Goal: Transaction & Acquisition: Purchase product/service

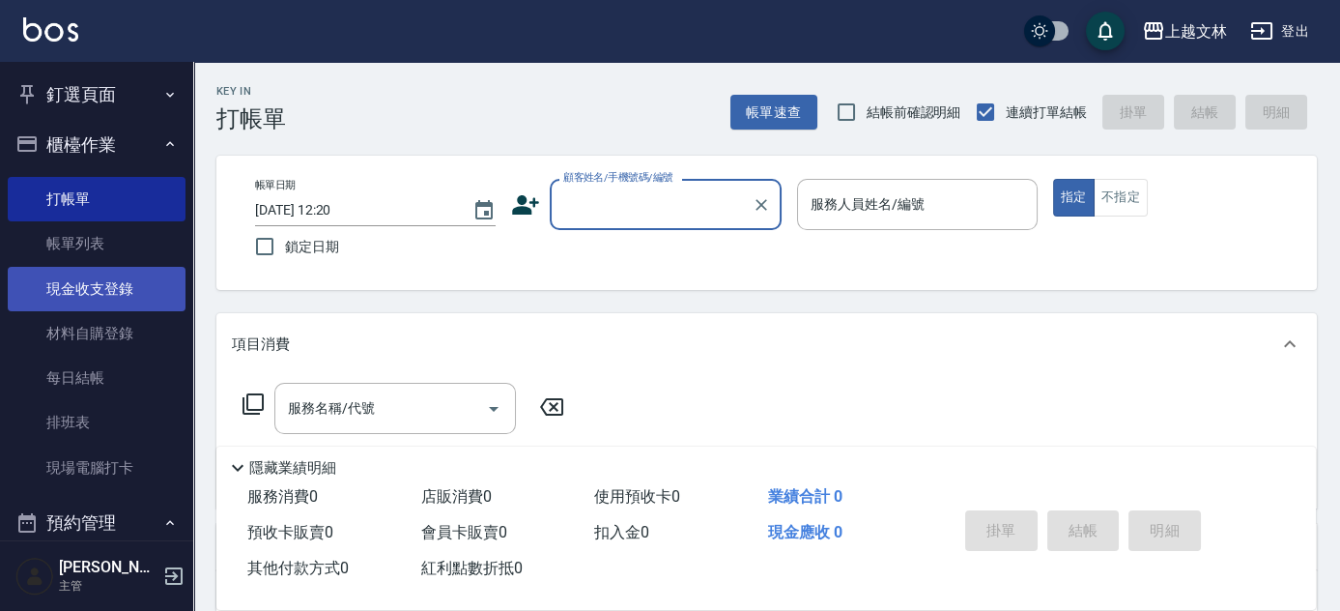
drag, startPoint x: 75, startPoint y: 287, endPoint x: 123, endPoint y: 287, distance: 47.4
click at [76, 287] on link "現金收支登錄" at bounding box center [97, 289] width 178 height 44
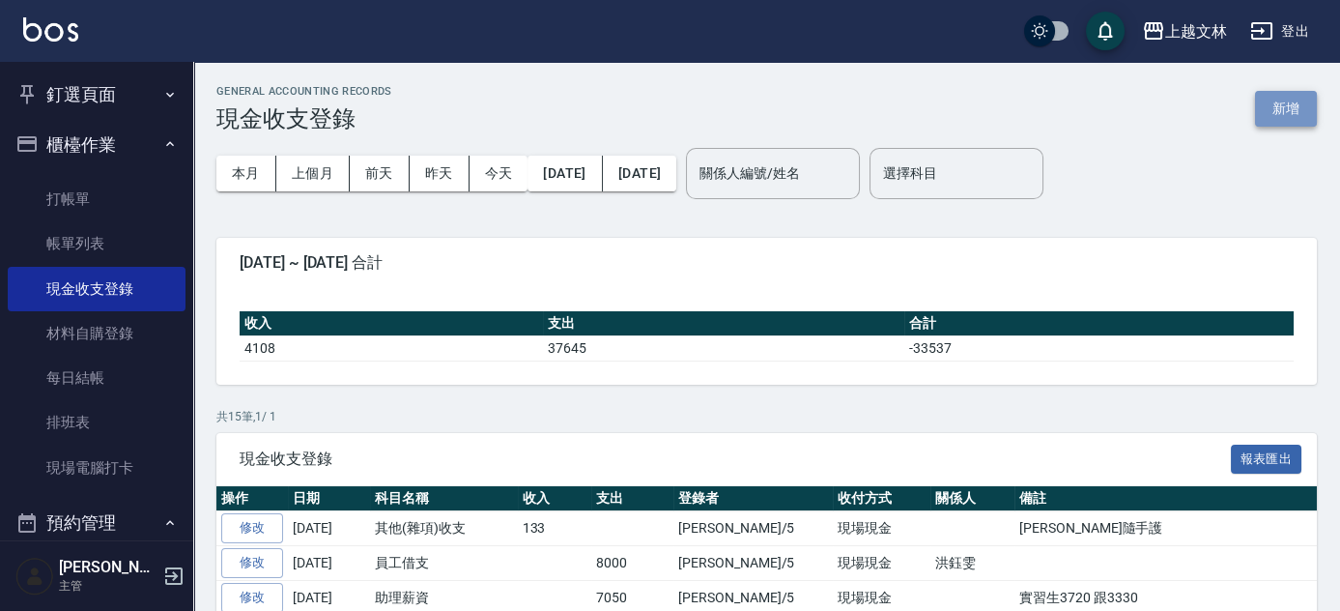
click at [1283, 115] on button "新增" at bounding box center [1286, 109] width 62 height 36
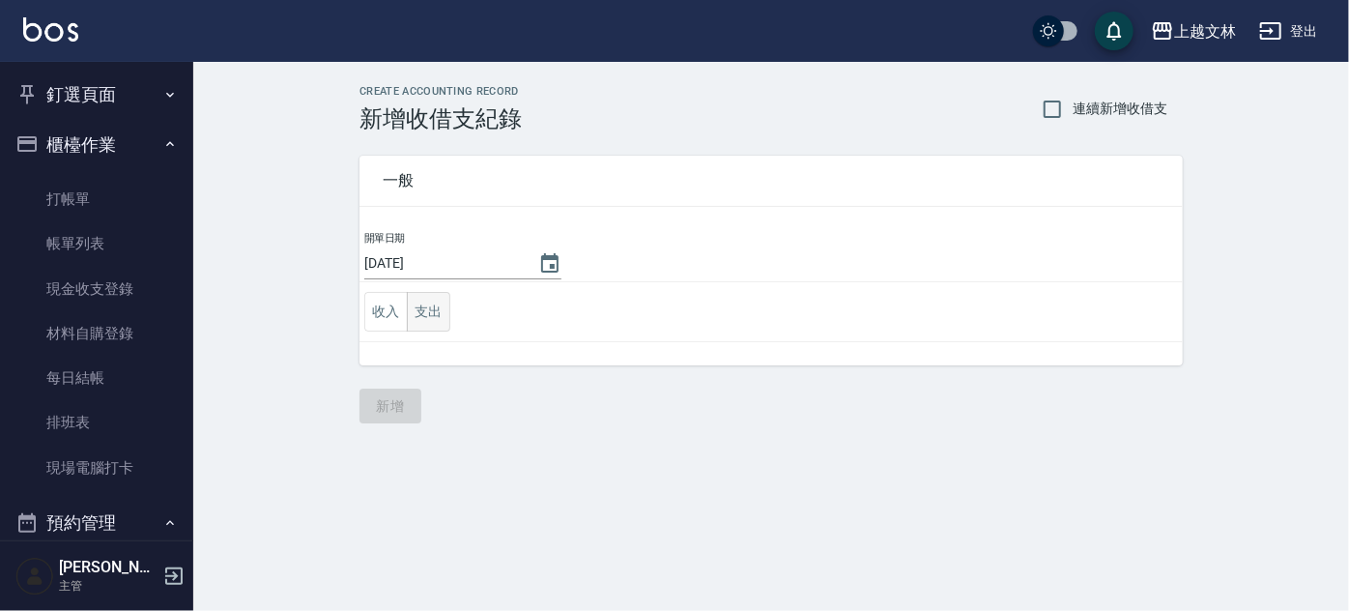
click at [436, 316] on button "支出" at bounding box center [428, 312] width 43 height 40
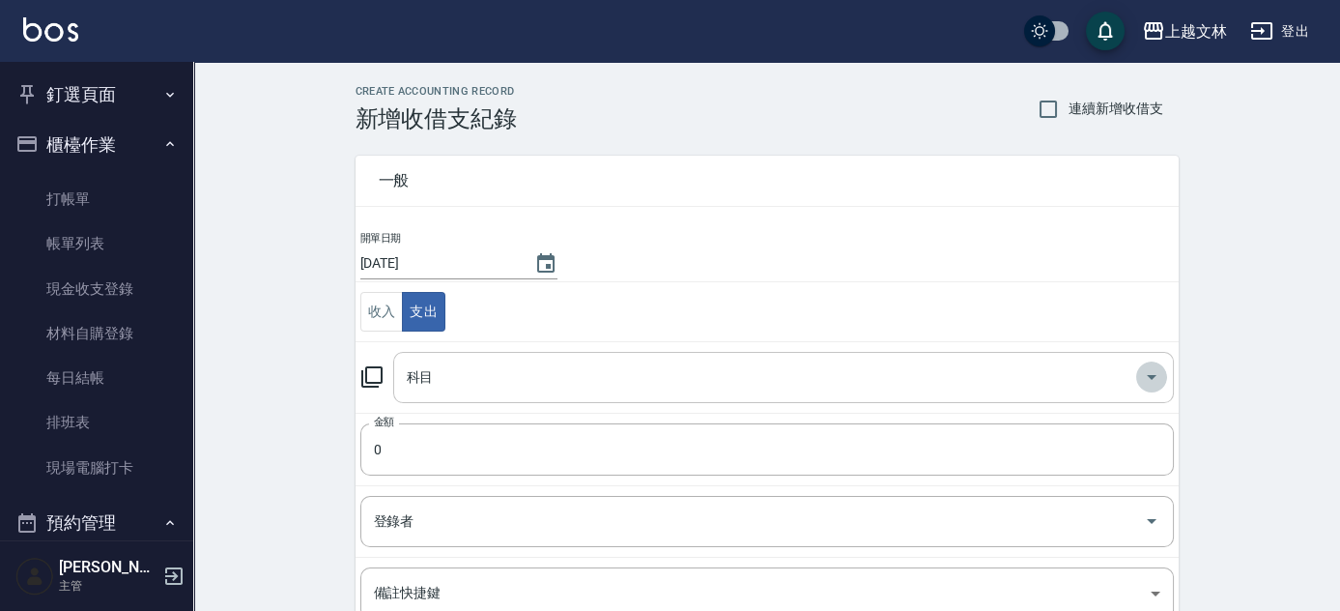
click at [1147, 373] on icon "Open" at bounding box center [1151, 376] width 23 height 23
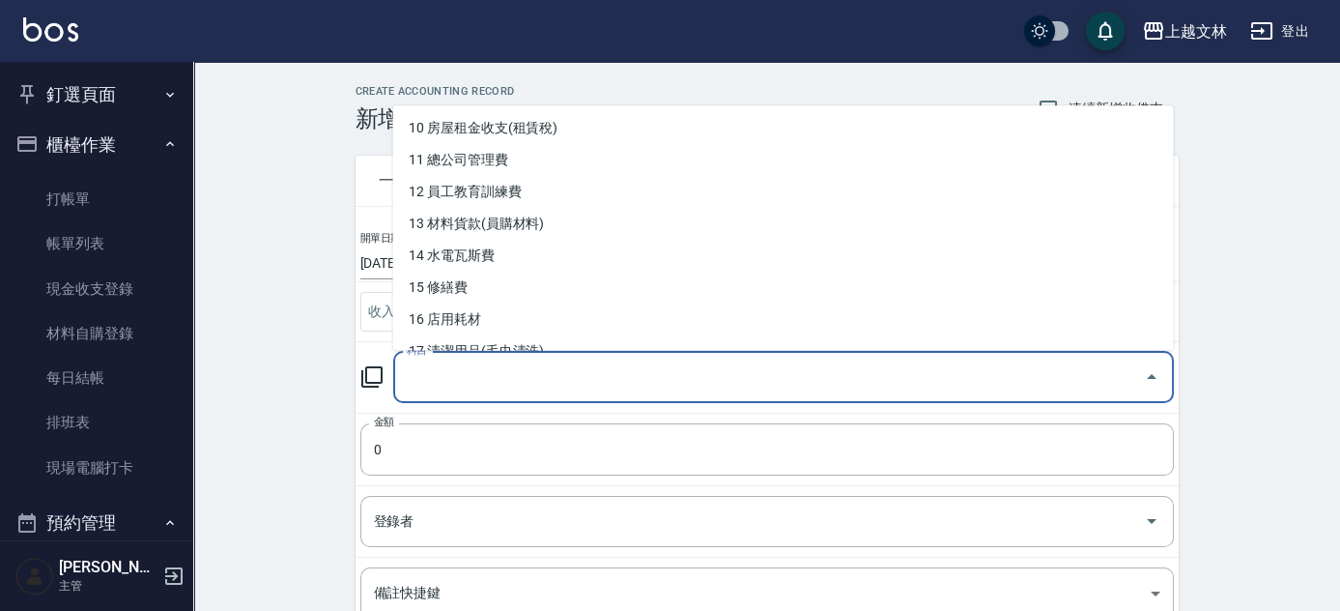
scroll to position [348, 0]
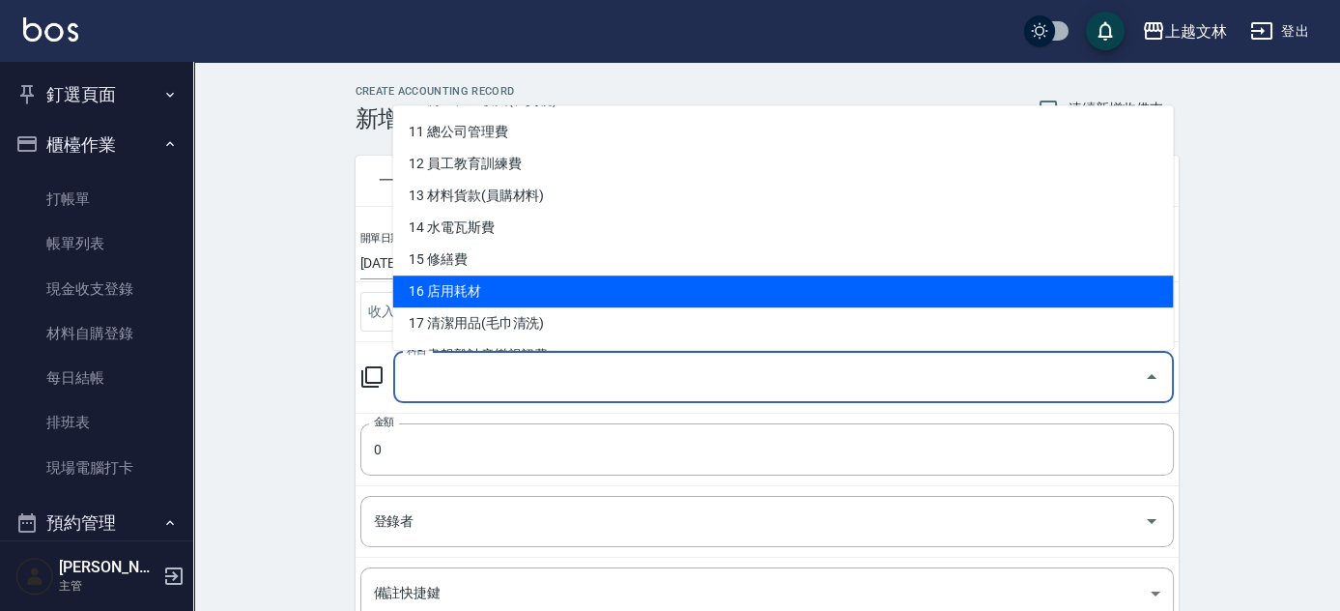
click at [462, 290] on li "16 店用耗材" at bounding box center [783, 291] width 781 height 32
type input "16 店用耗材"
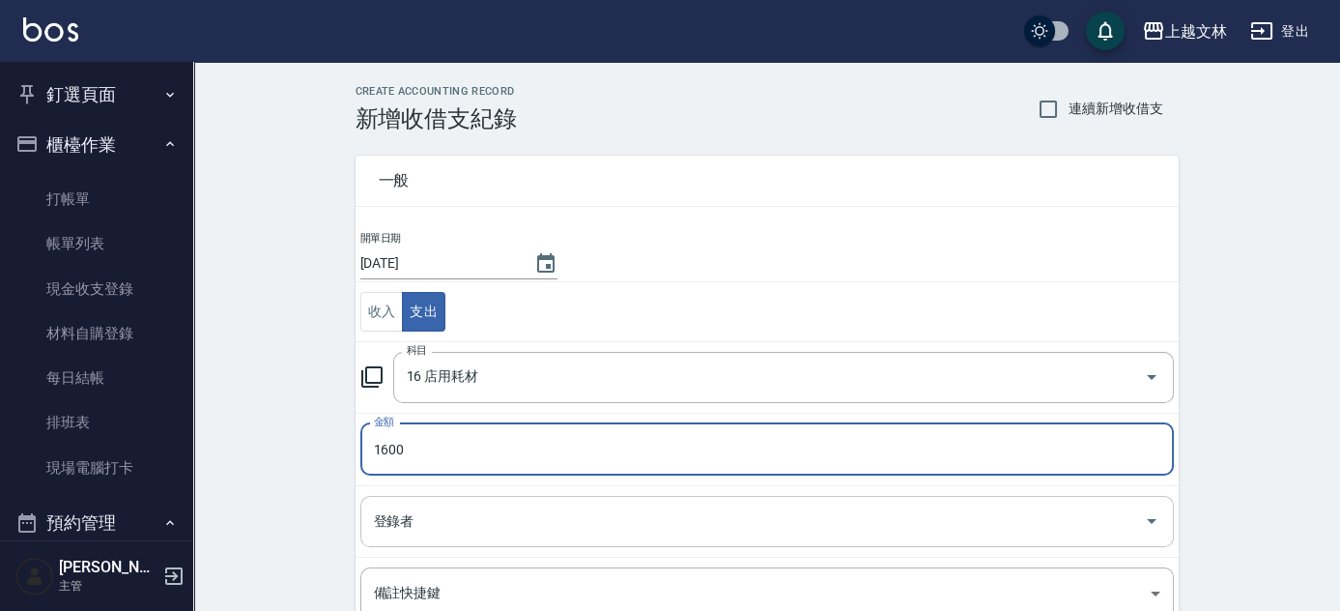
type input "1600"
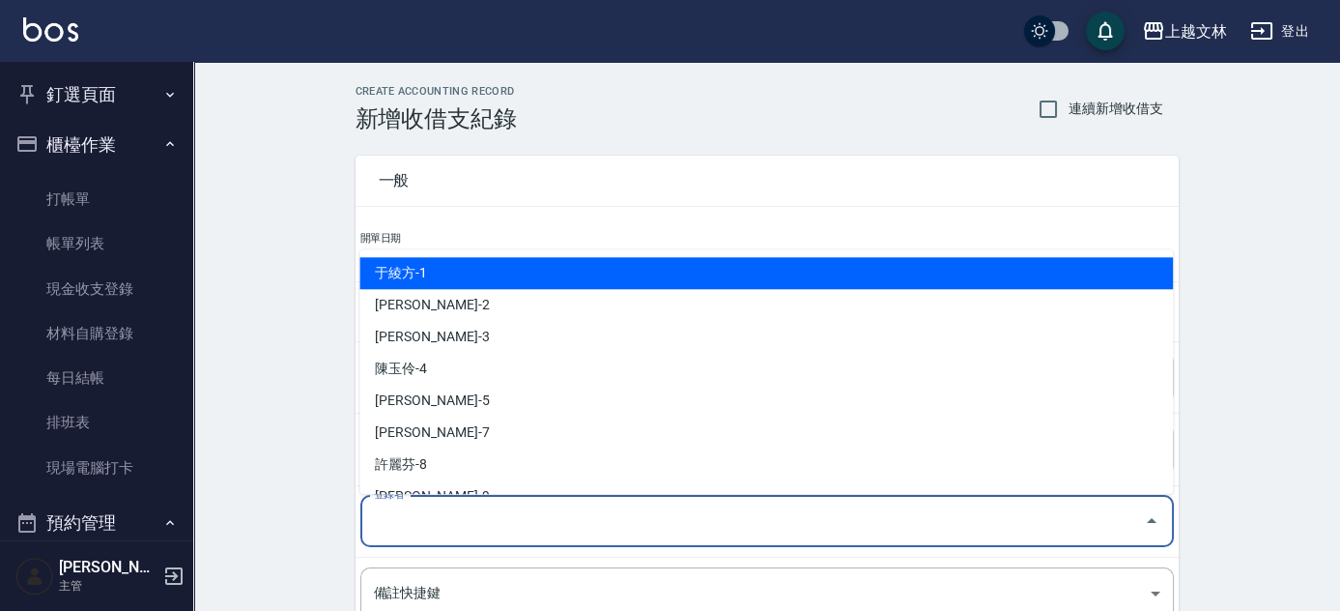
click at [504, 508] on input "登錄者" at bounding box center [752, 521] width 767 height 34
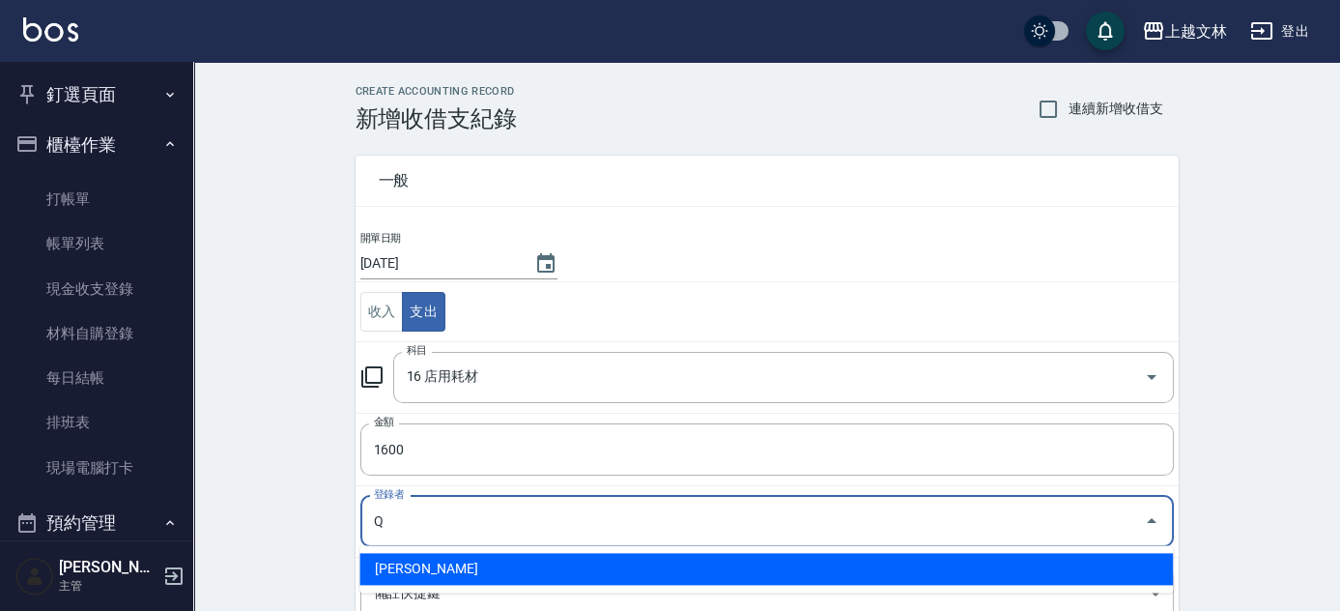
click at [442, 568] on li "[PERSON_NAME]" at bounding box center [766, 569] width 814 height 32
type input "[PERSON_NAME]"
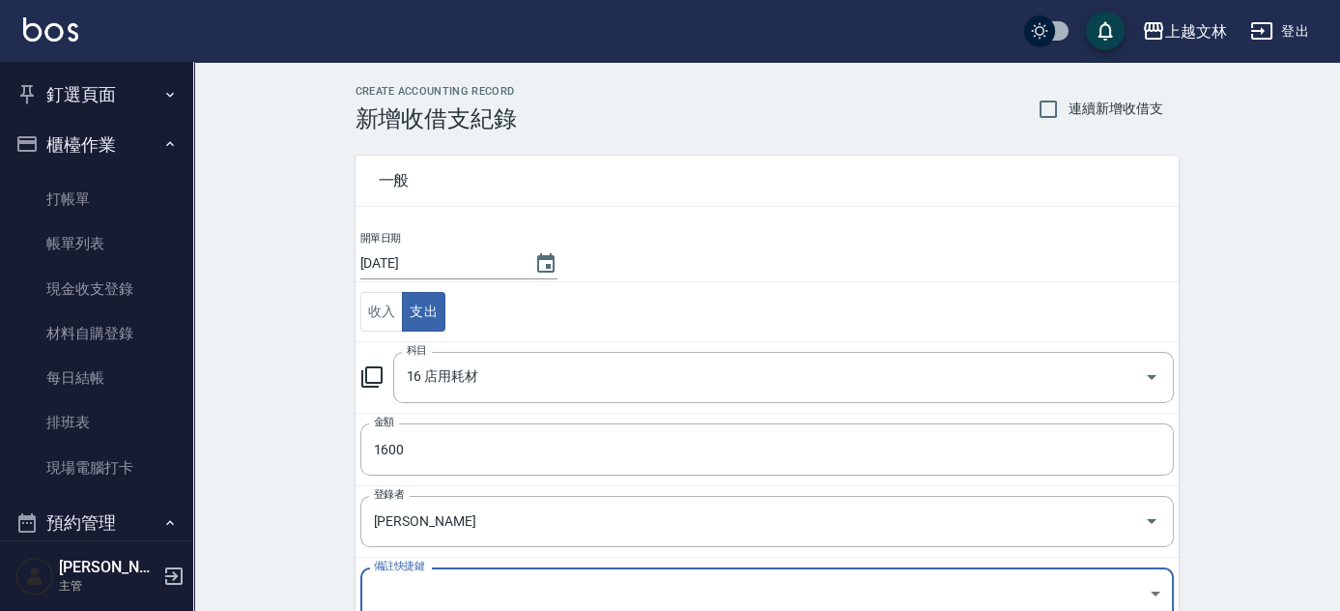
scroll to position [7, 0]
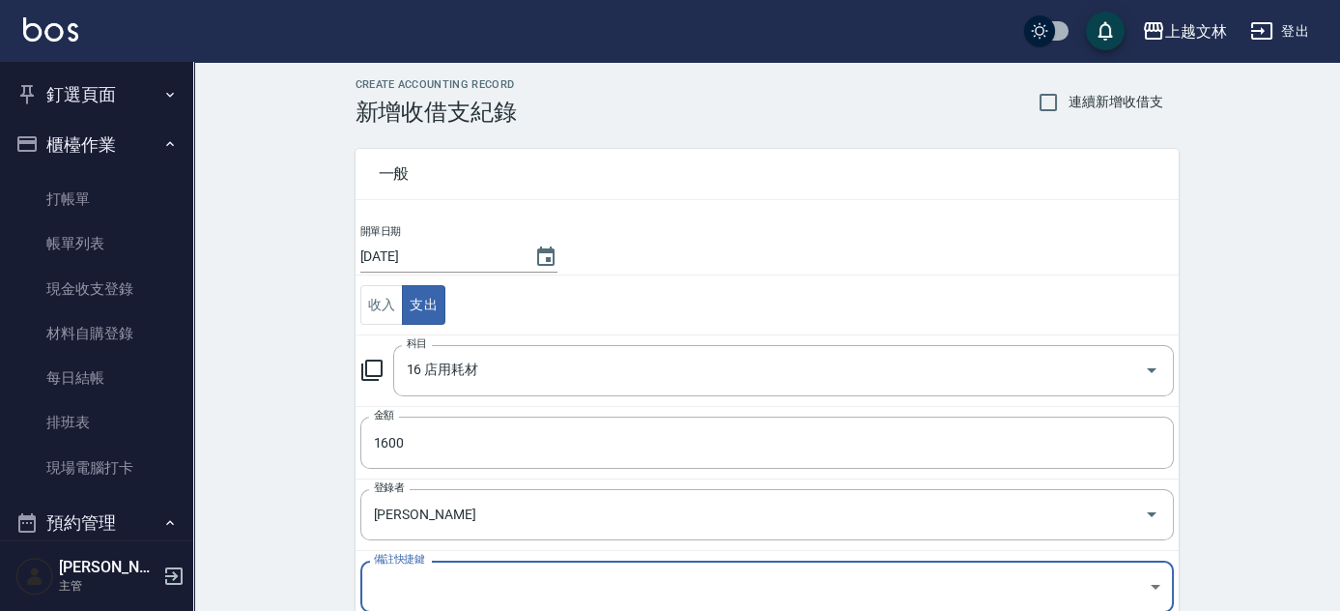
click at [417, 576] on body "上越文[PERSON_NAME]出 釘選頁面 店家日報表 設計師排行榜 每日結帳 櫃檯作業 打帳單 帳單列表 現金收支登錄 材料自購登錄 每日結帳 排班表 現…" at bounding box center [670, 419] width 1340 height 853
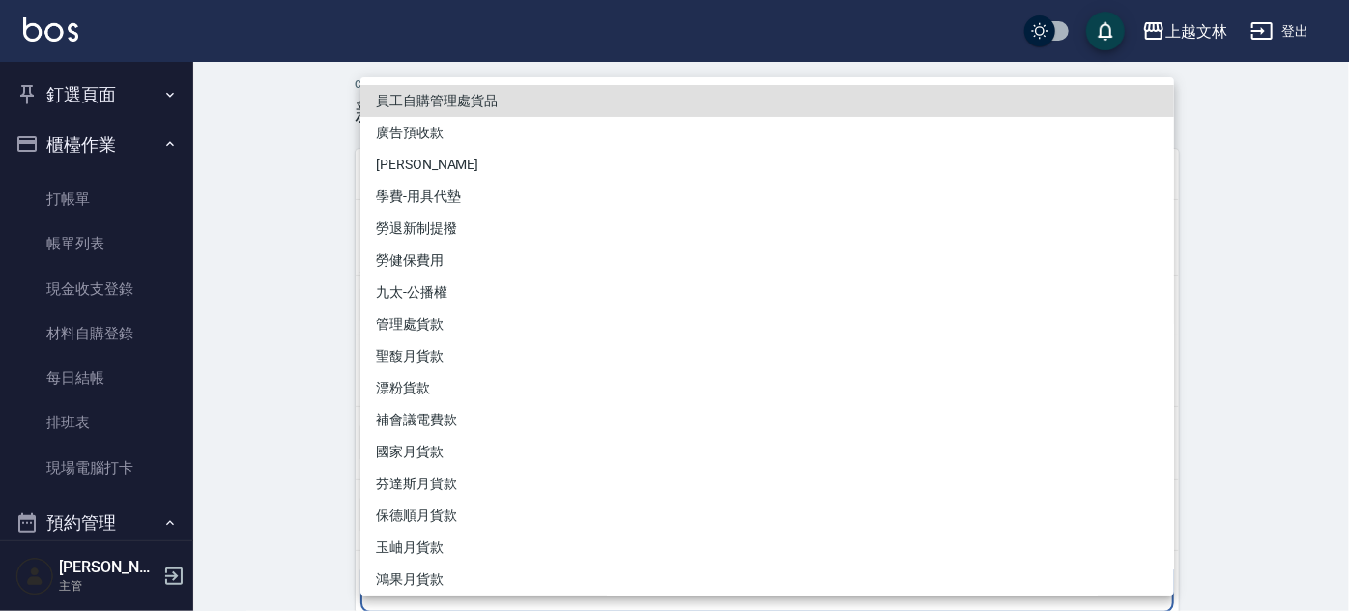
click at [1265, 426] on div at bounding box center [674, 305] width 1349 height 611
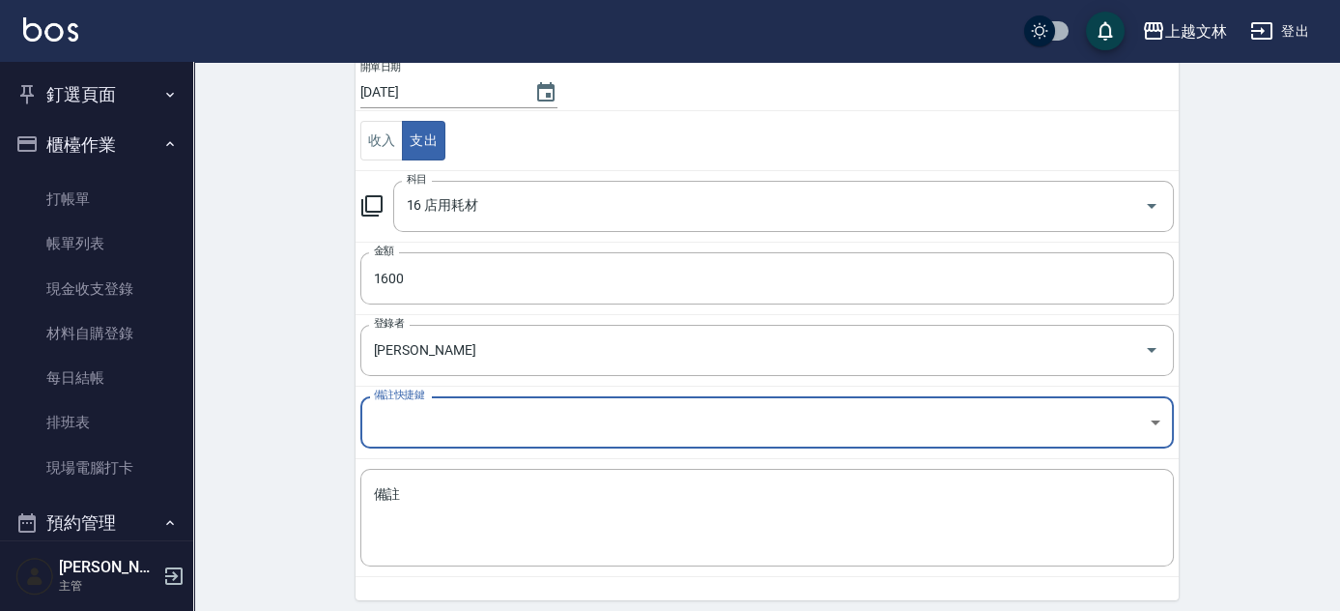
scroll to position [187, 0]
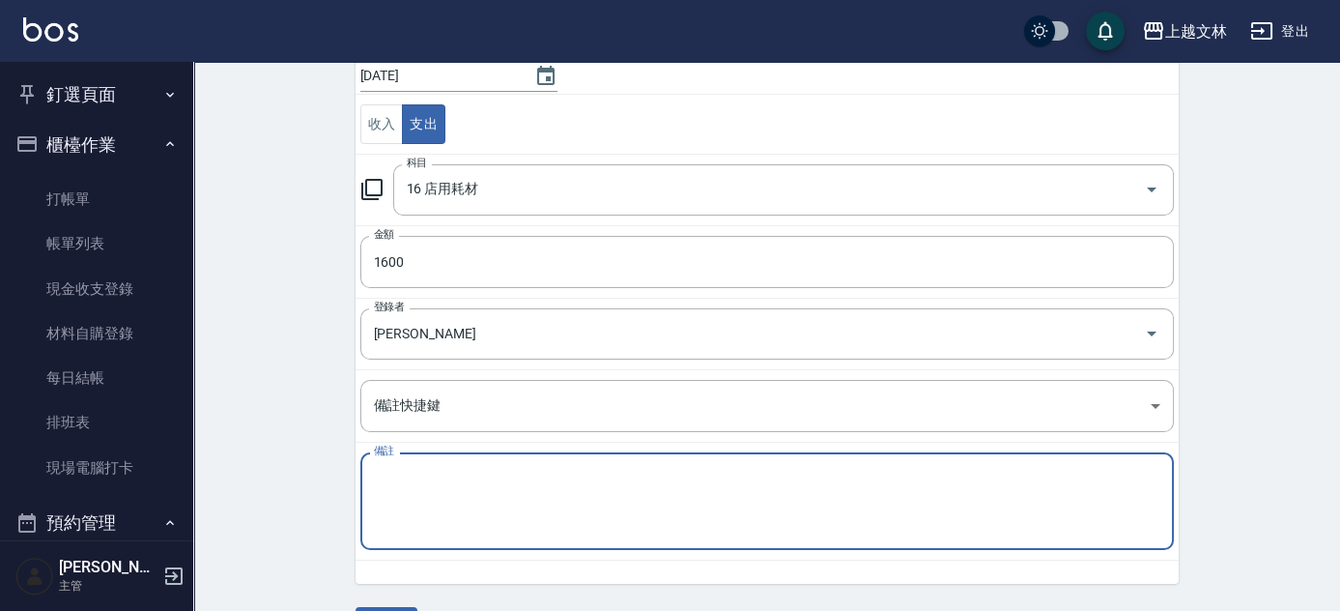
click at [379, 469] on textarea "備註" at bounding box center [767, 502] width 787 height 66
type textarea "0"
click at [405, 469] on textarea "備註" at bounding box center [767, 502] width 787 height 66
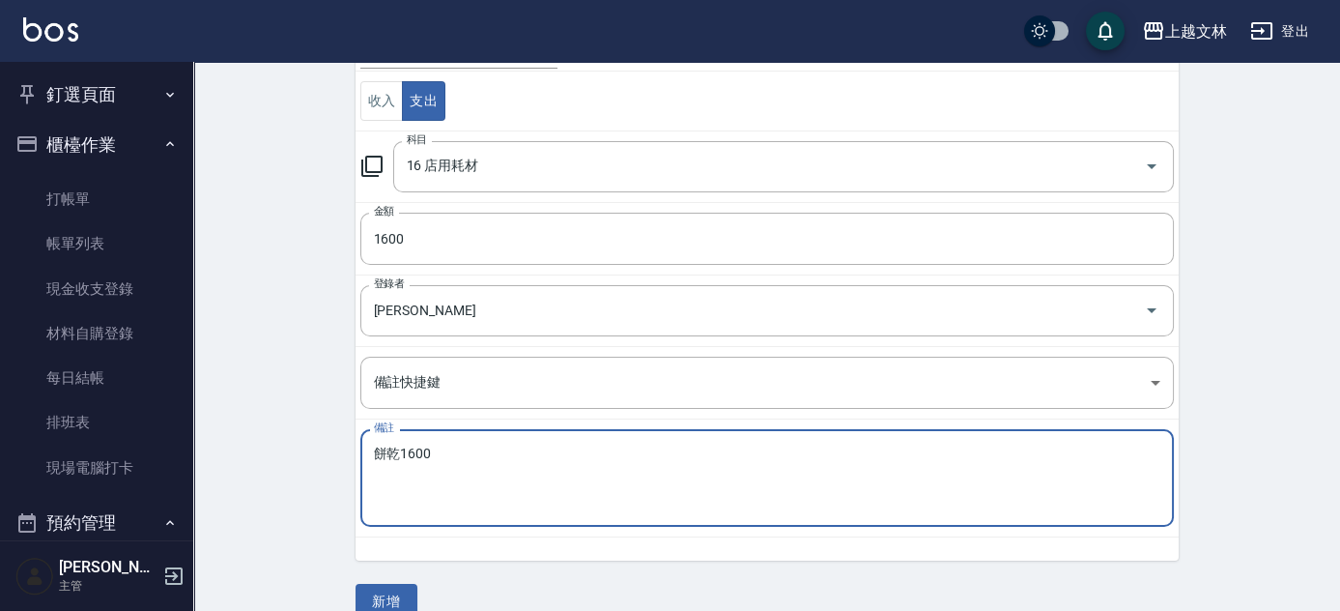
scroll to position [240, 0]
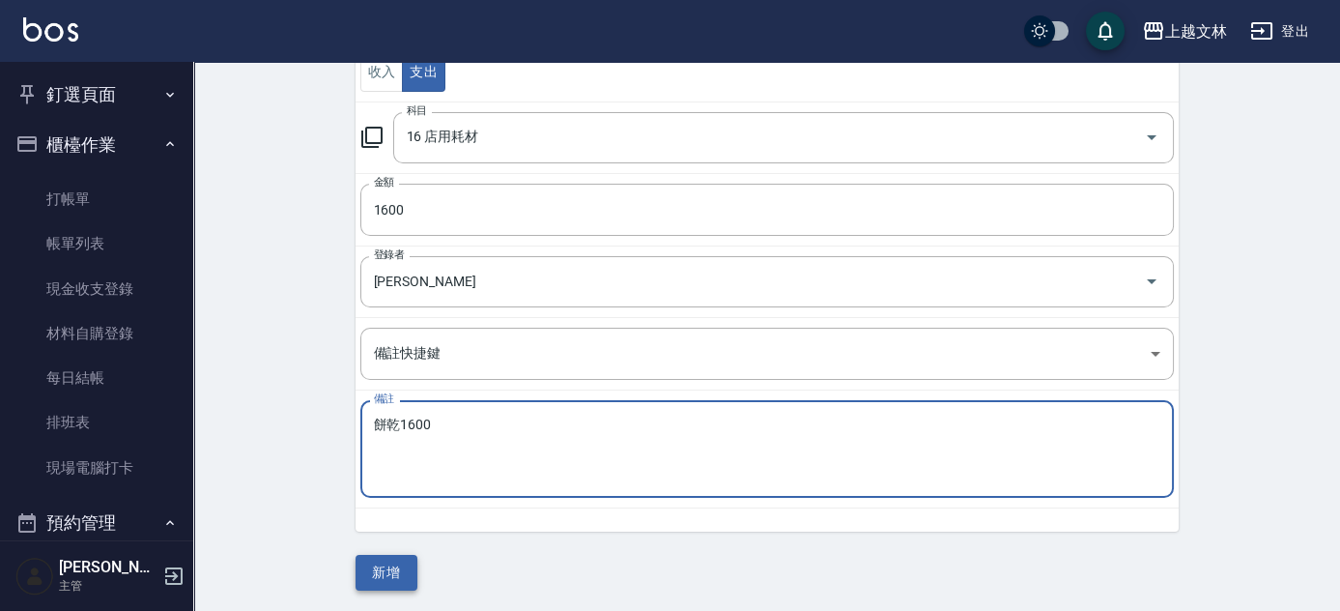
type textarea "餅乾1600"
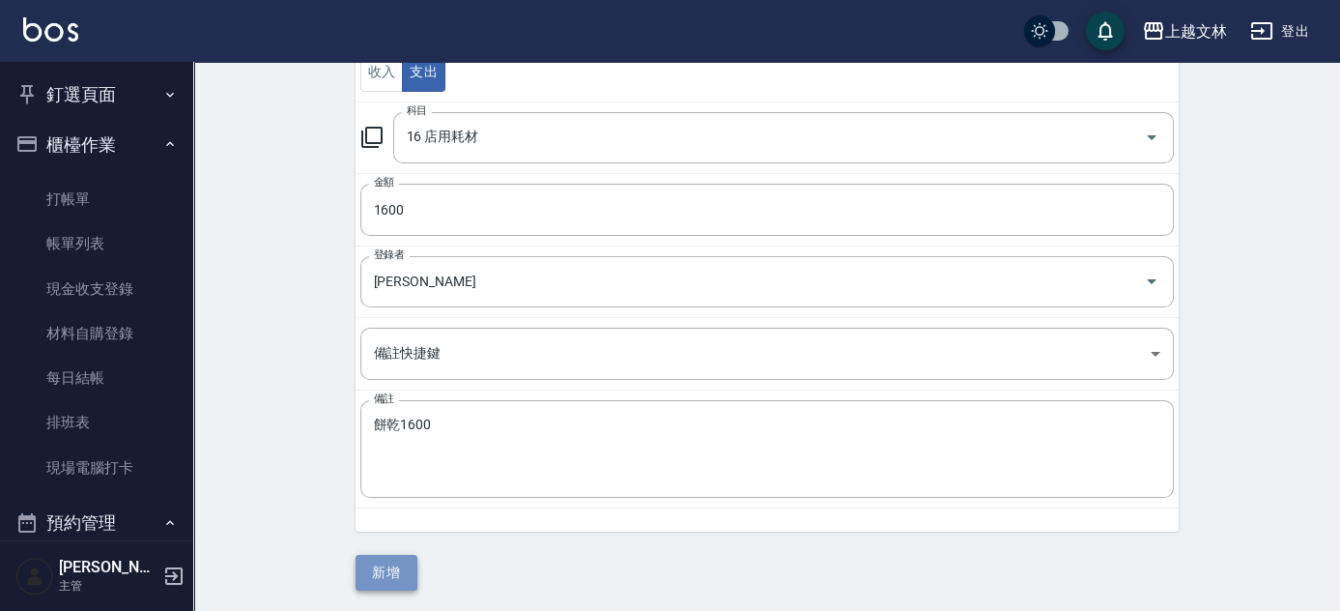
click at [395, 579] on button "新增" at bounding box center [387, 573] width 62 height 36
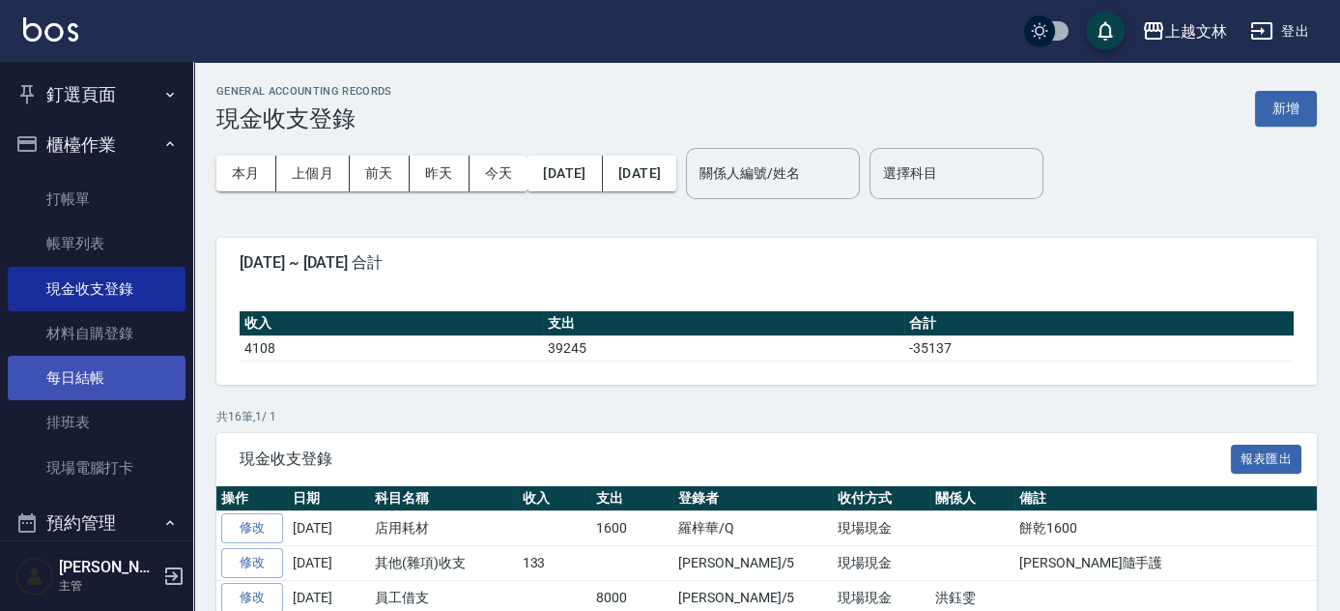
click at [95, 386] on link "每日結帳" at bounding box center [97, 378] width 178 height 44
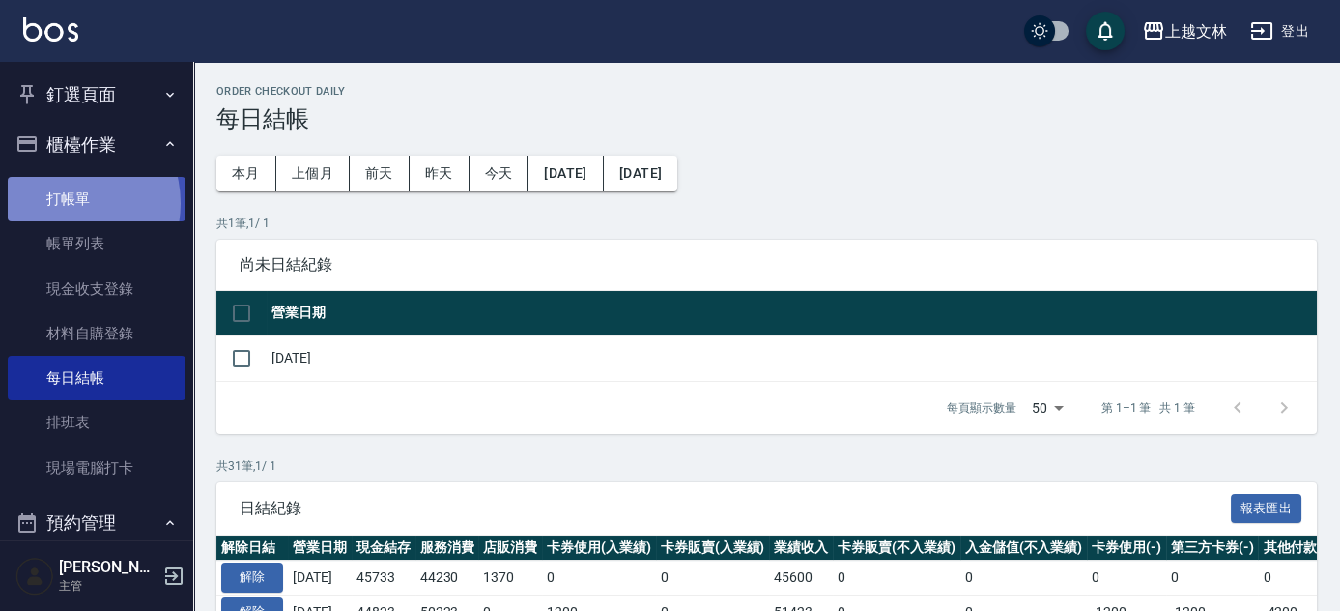
click at [66, 203] on link "打帳單" at bounding box center [97, 199] width 178 height 44
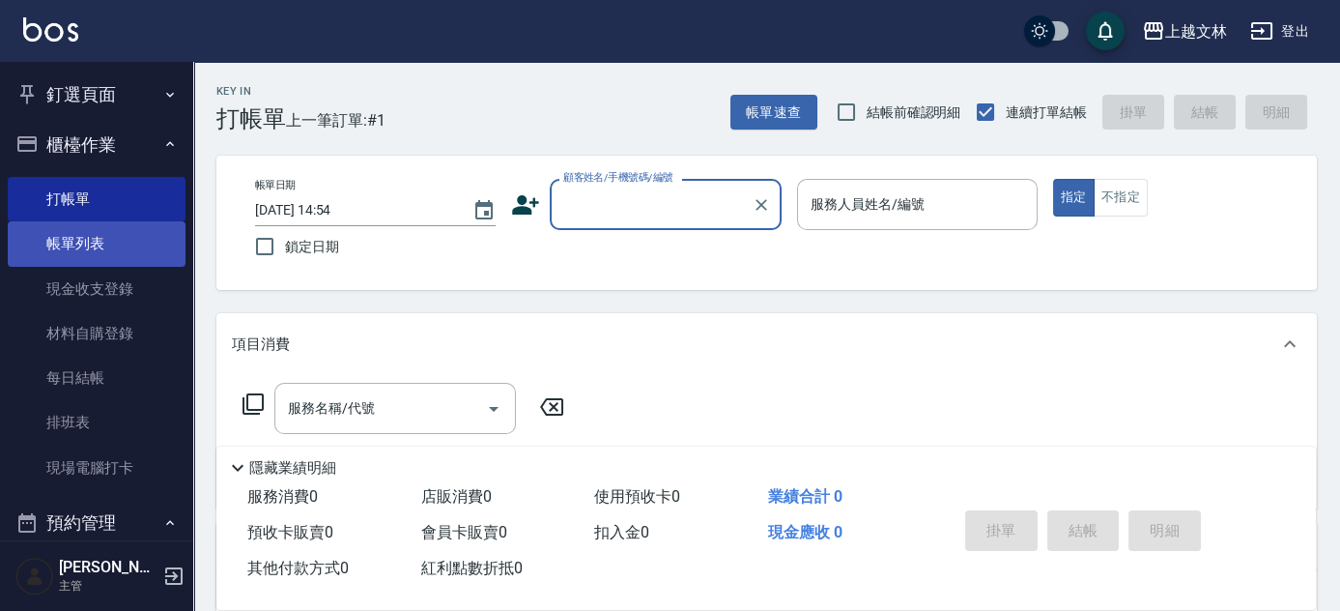
click at [62, 241] on link "帳單列表" at bounding box center [97, 243] width 178 height 44
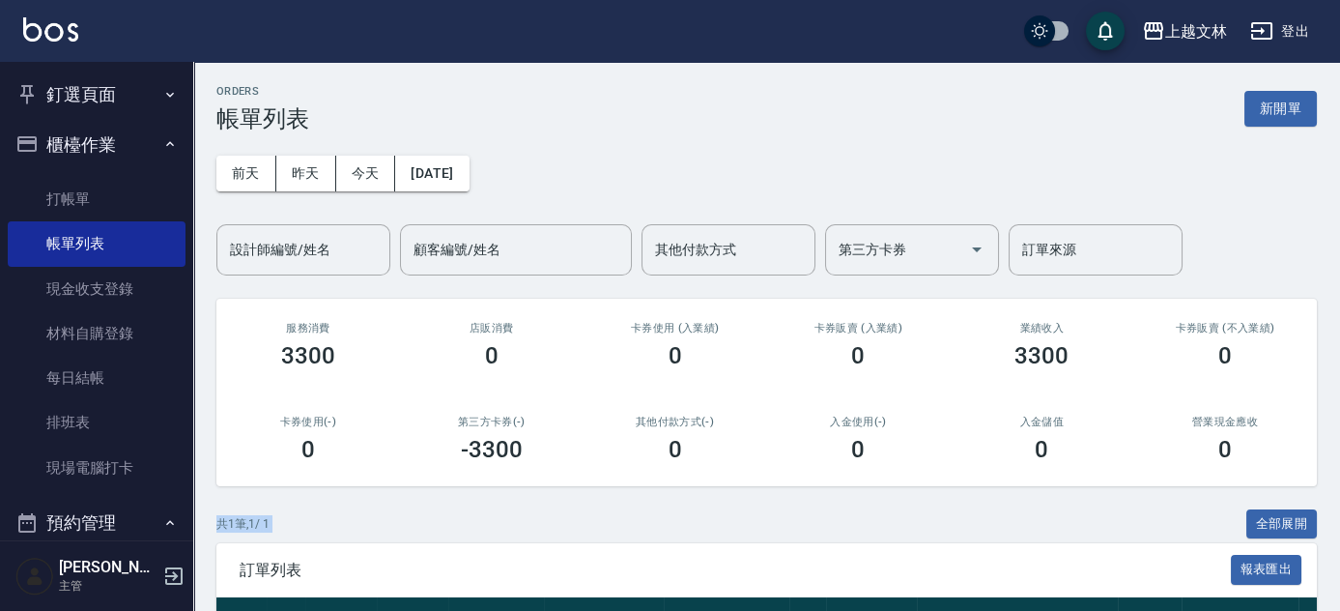
drag, startPoint x: 1338, startPoint y: 461, endPoint x: 1336, endPoint y: 507, distance: 46.4
click at [1336, 507] on div "ORDERS 帳單列表 新開單 [DATE] [DATE] [DATE] [DATE] 設計師編號/姓名 設計師編號/姓名 顧客編號/姓名 顧客編號/姓名 其…" at bounding box center [766, 413] width 1147 height 703
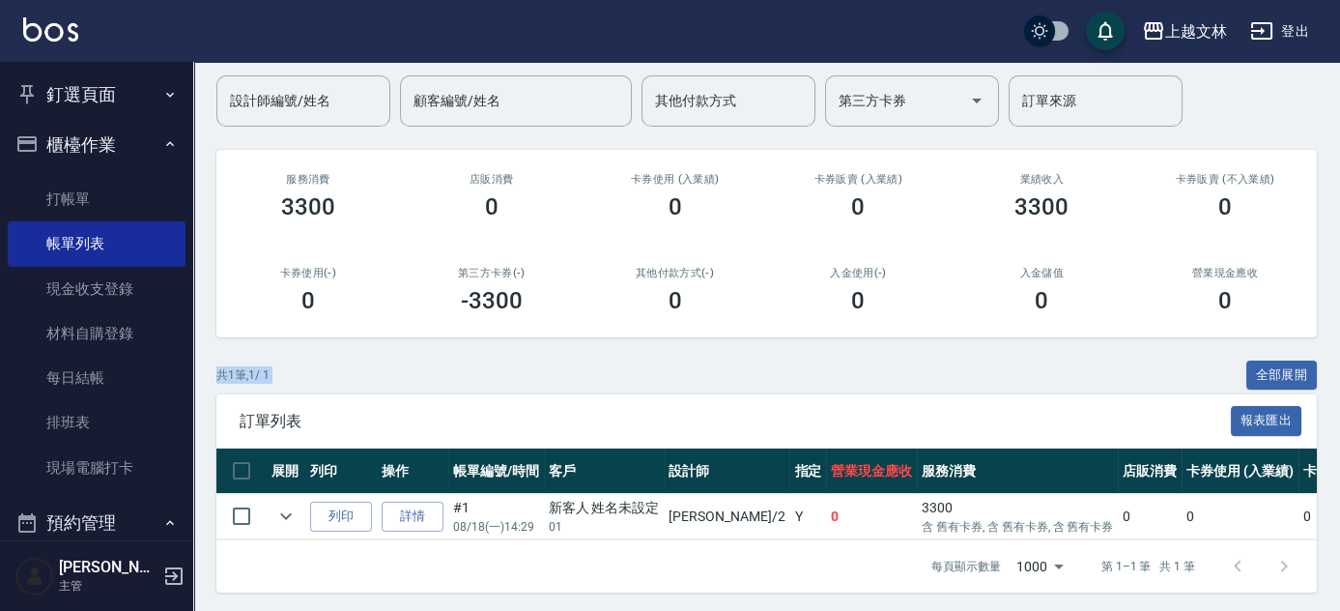
scroll to position [165, 0]
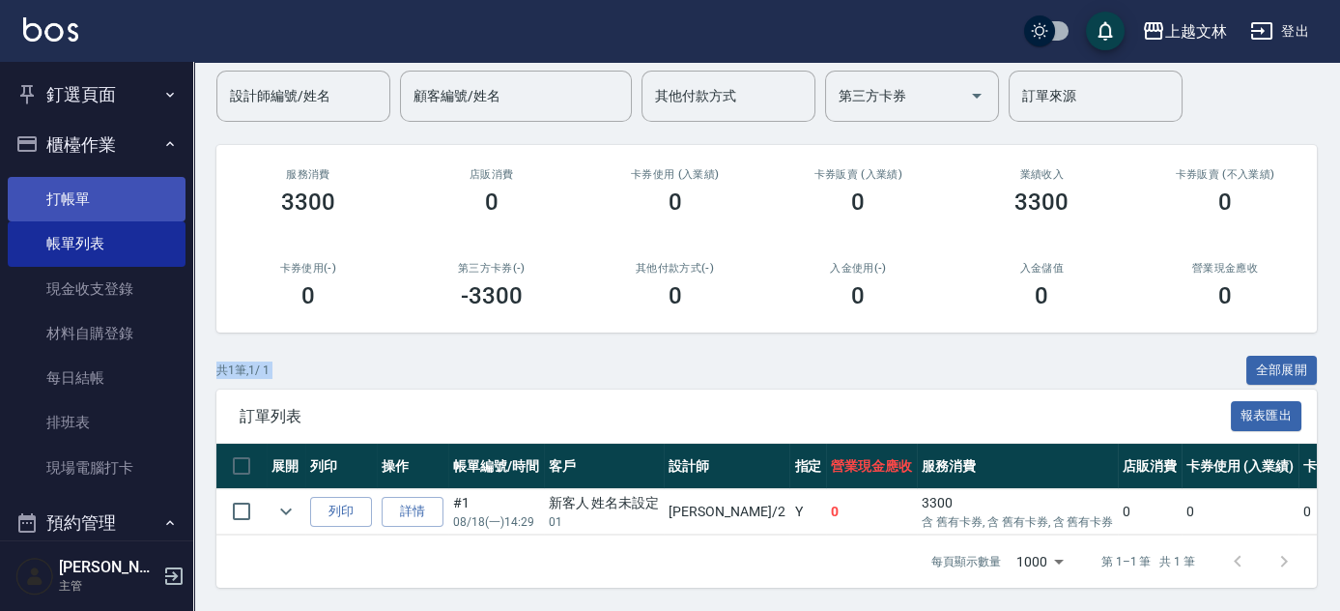
click at [82, 198] on link "打帳單" at bounding box center [97, 199] width 178 height 44
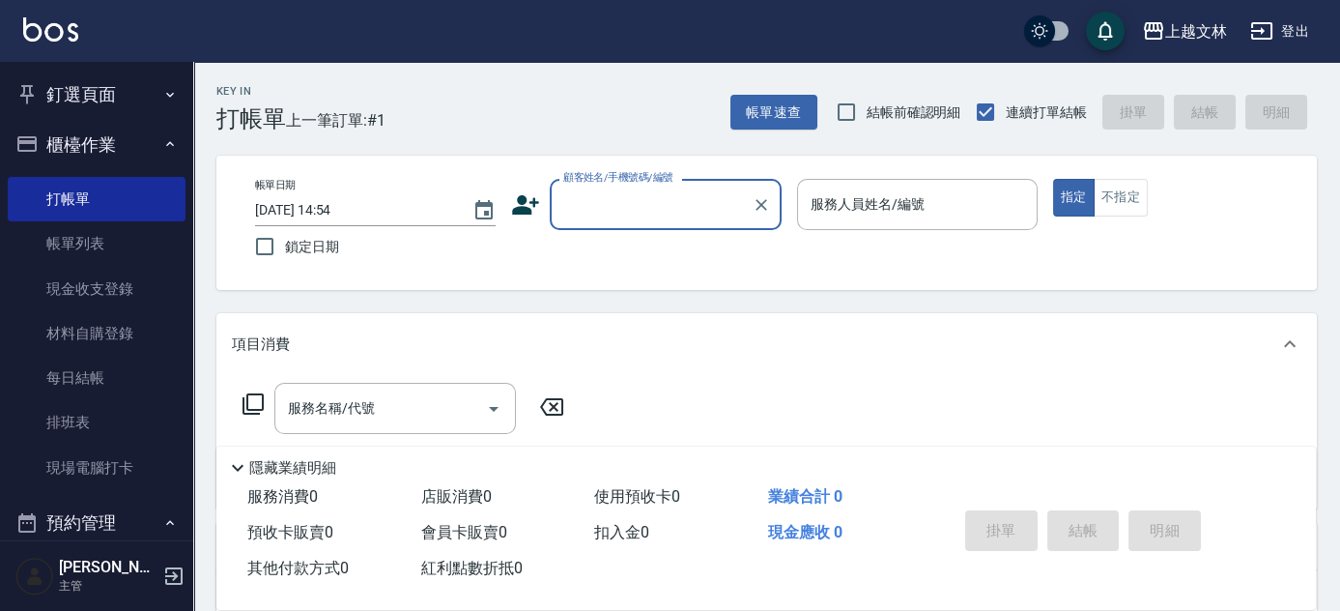
click at [595, 203] on input "顧客姓名/手機號碼/編號" at bounding box center [652, 204] width 186 height 34
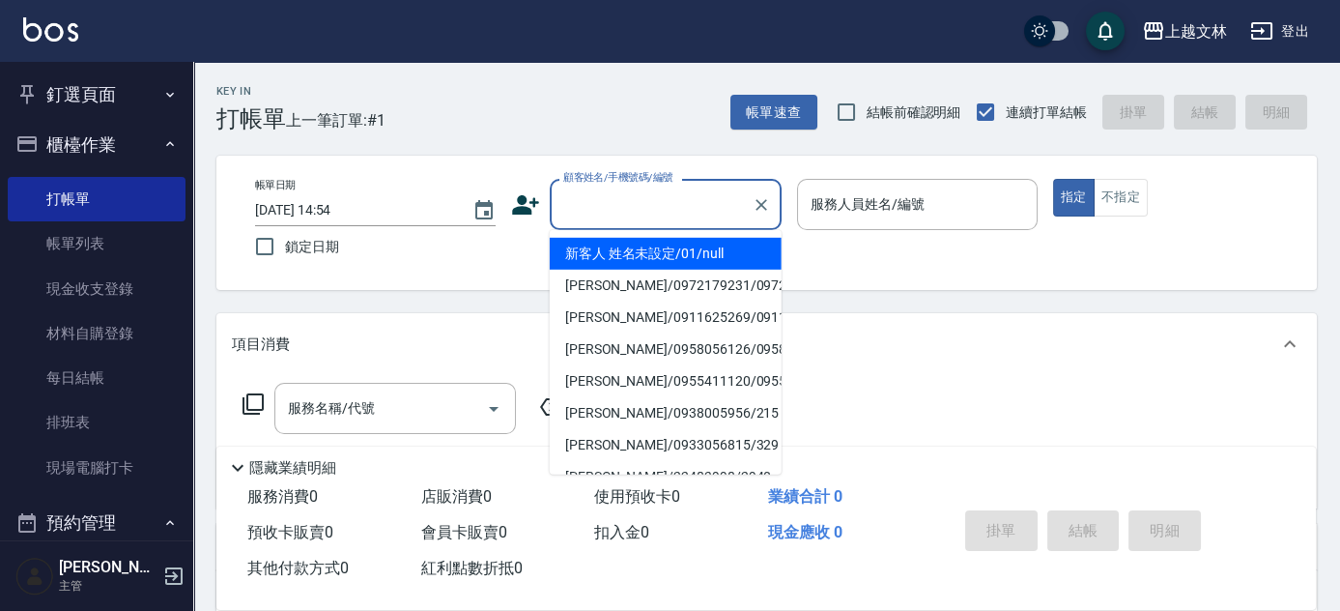
click at [624, 259] on li "新客人 姓名未設定/01/null" at bounding box center [666, 254] width 232 height 32
type input "新客人 姓名未設定/01/null"
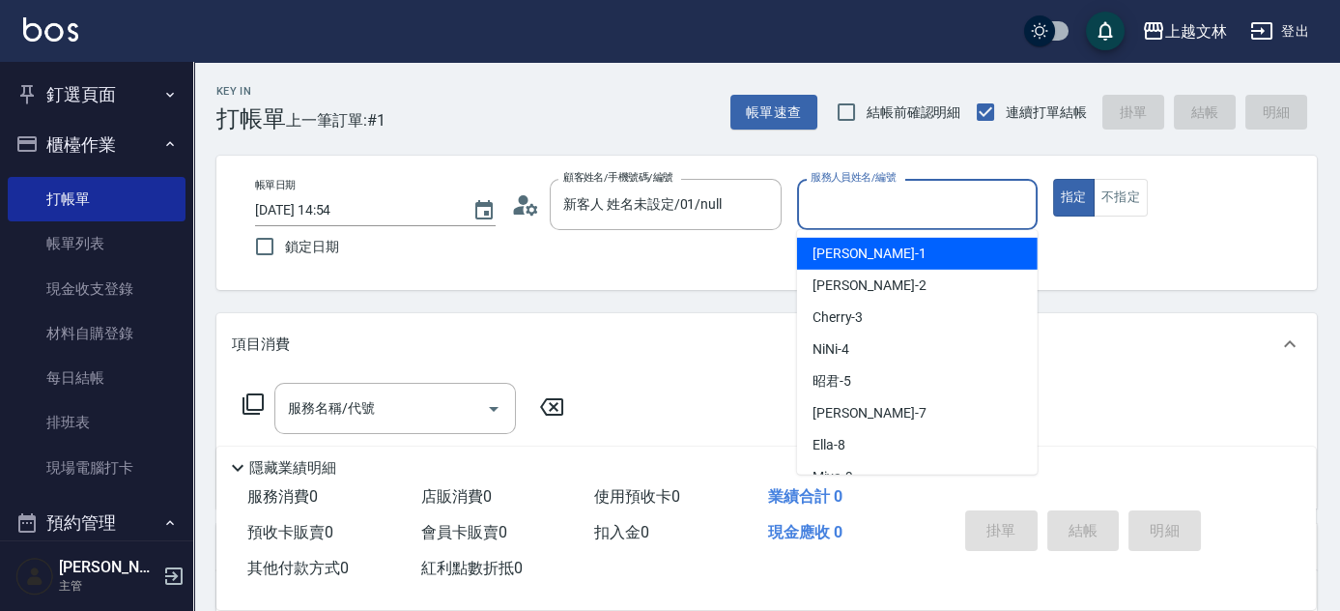
click at [887, 208] on input "服務人員姓名/編號" at bounding box center [917, 204] width 223 height 34
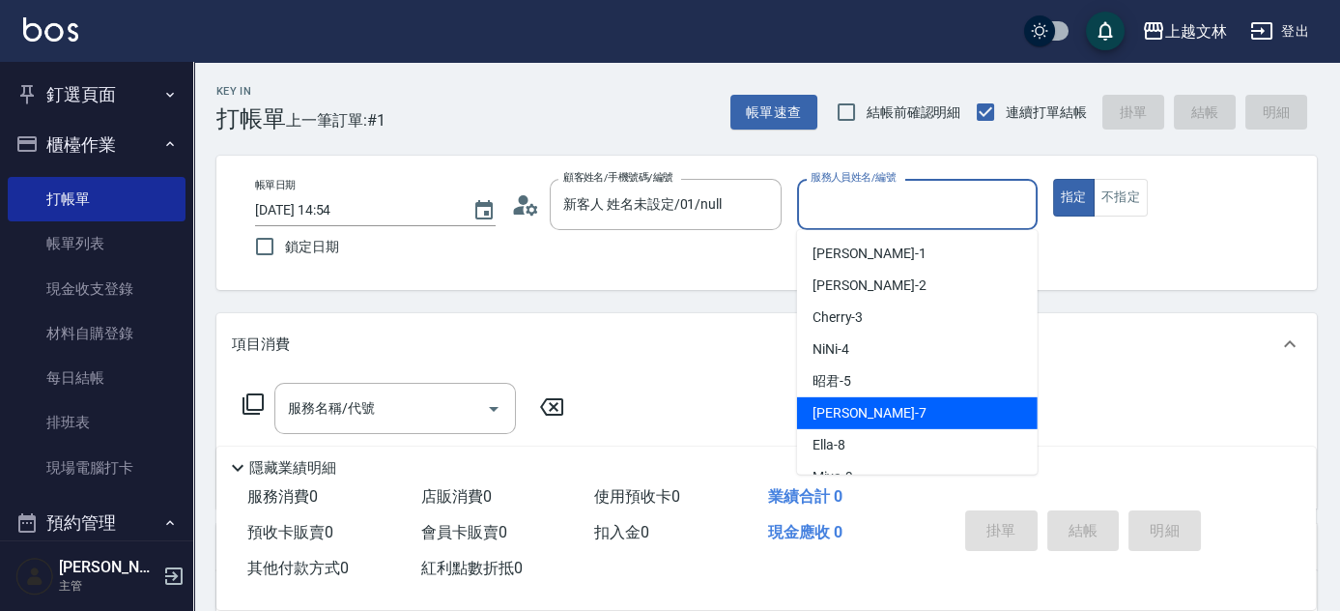
click at [898, 421] on div "Tiffany -7" at bounding box center [917, 413] width 241 height 32
type input "Tiffany-7"
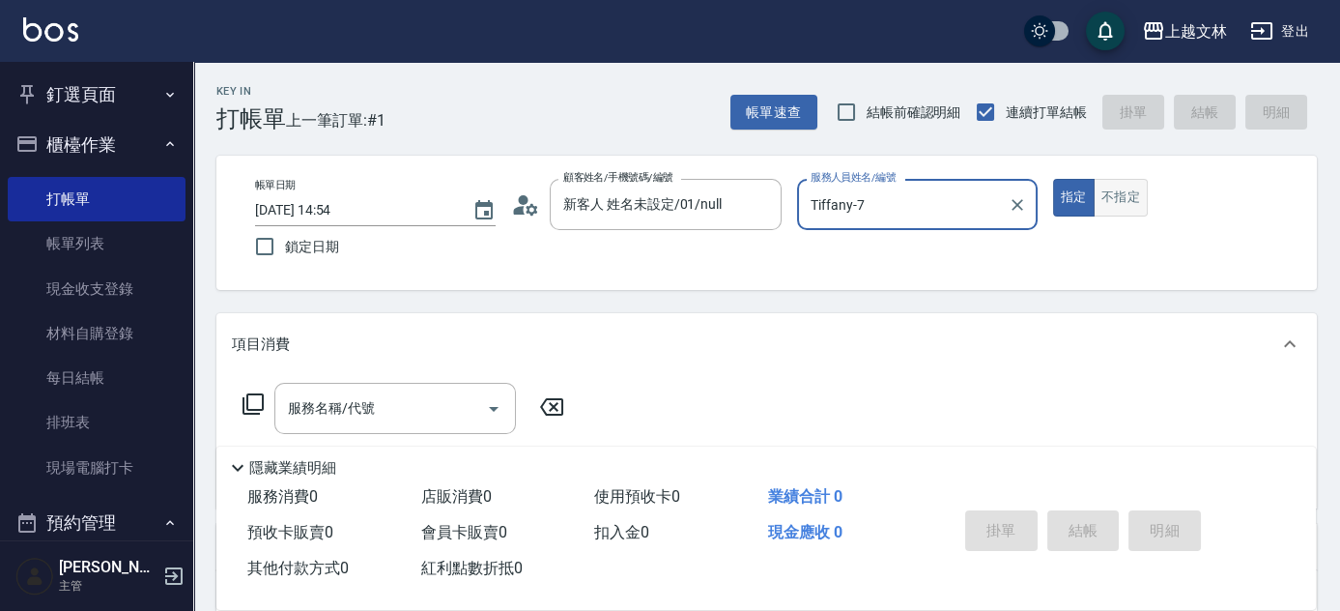
click at [1111, 204] on button "不指定" at bounding box center [1121, 198] width 54 height 38
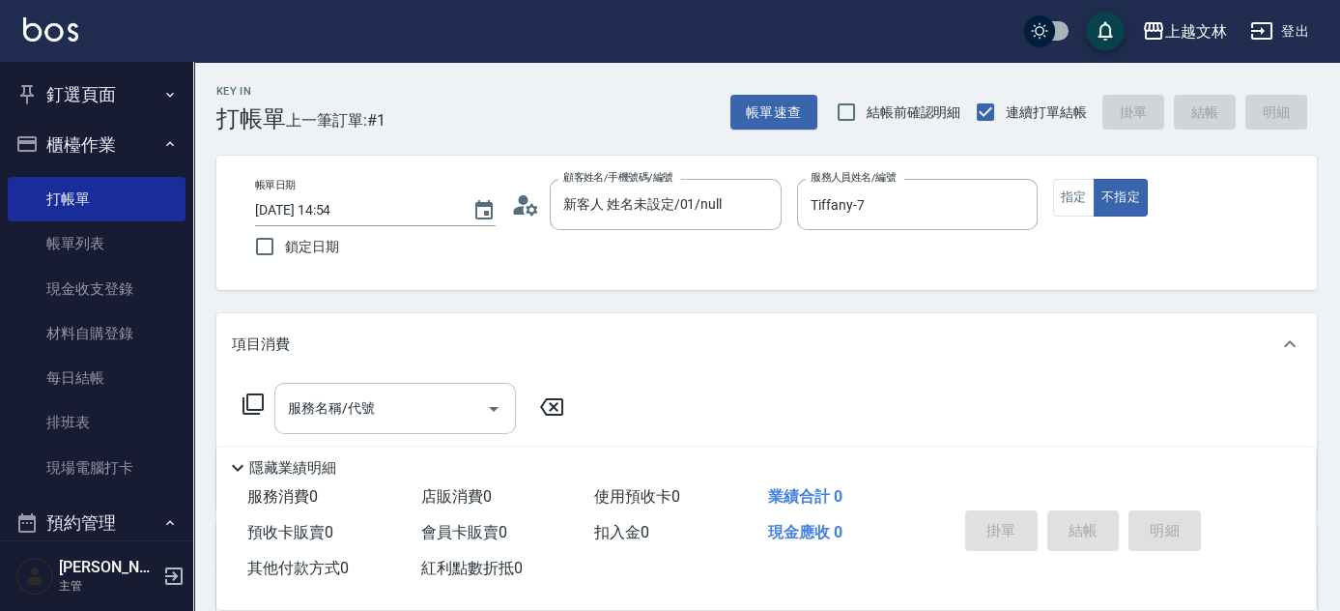
drag, startPoint x: 472, startPoint y: 426, endPoint x: 495, endPoint y: 406, distance: 30.8
click at [472, 425] on div "服務名稱/代號" at bounding box center [395, 408] width 242 height 51
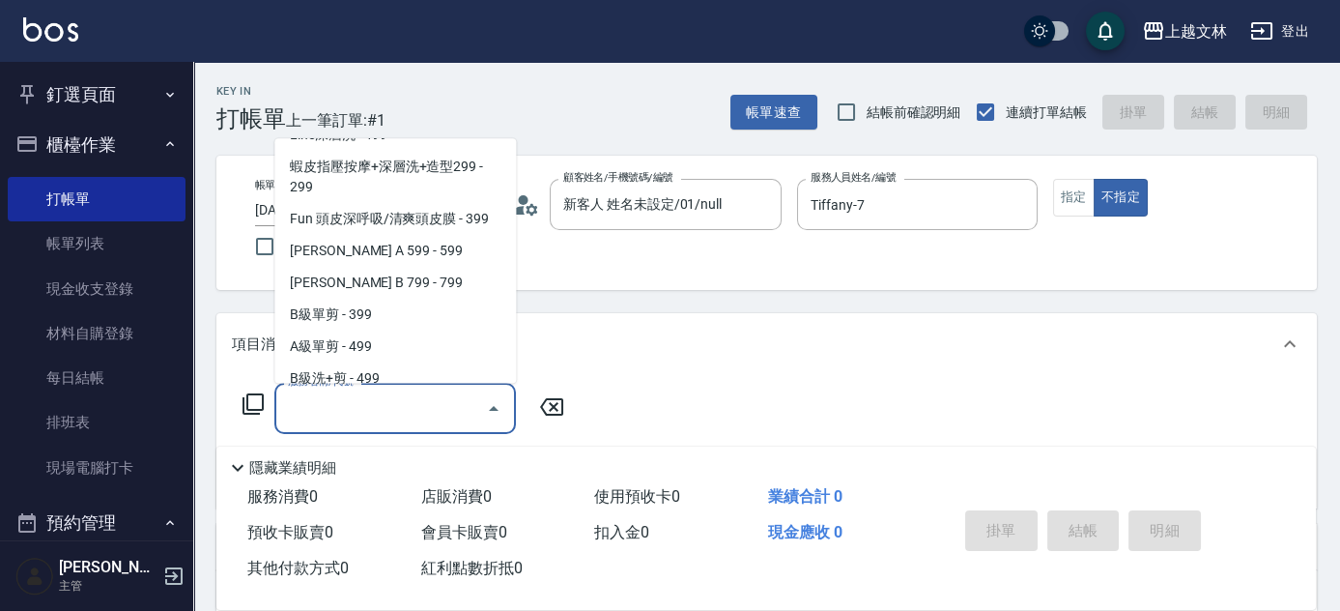
scroll to position [427, 0]
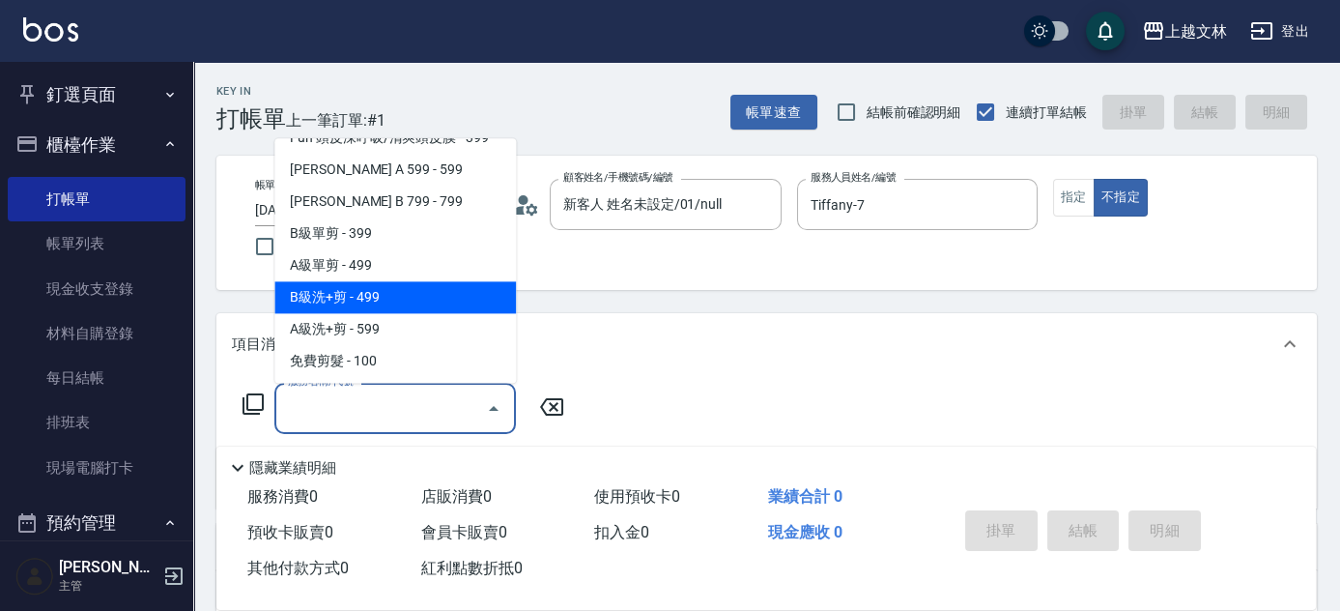
click at [416, 308] on span "B級洗+剪 - 499" at bounding box center [395, 298] width 242 height 32
type input "B級洗+剪(203)"
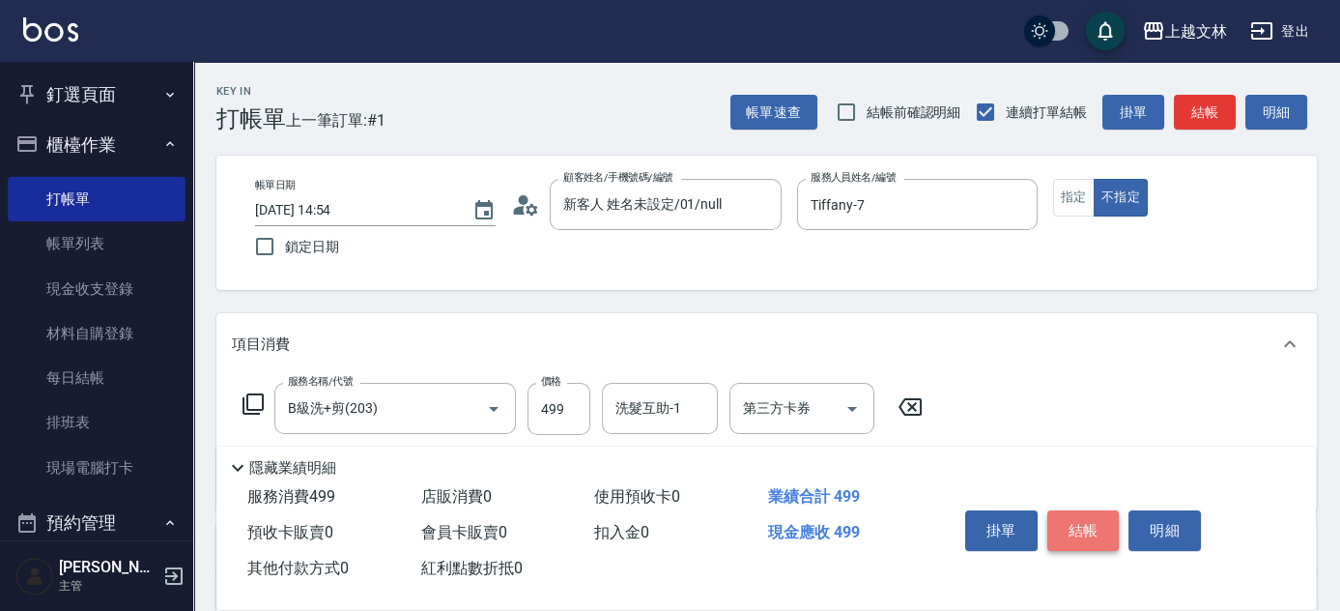
click at [1087, 514] on button "結帳" at bounding box center [1084, 530] width 72 height 41
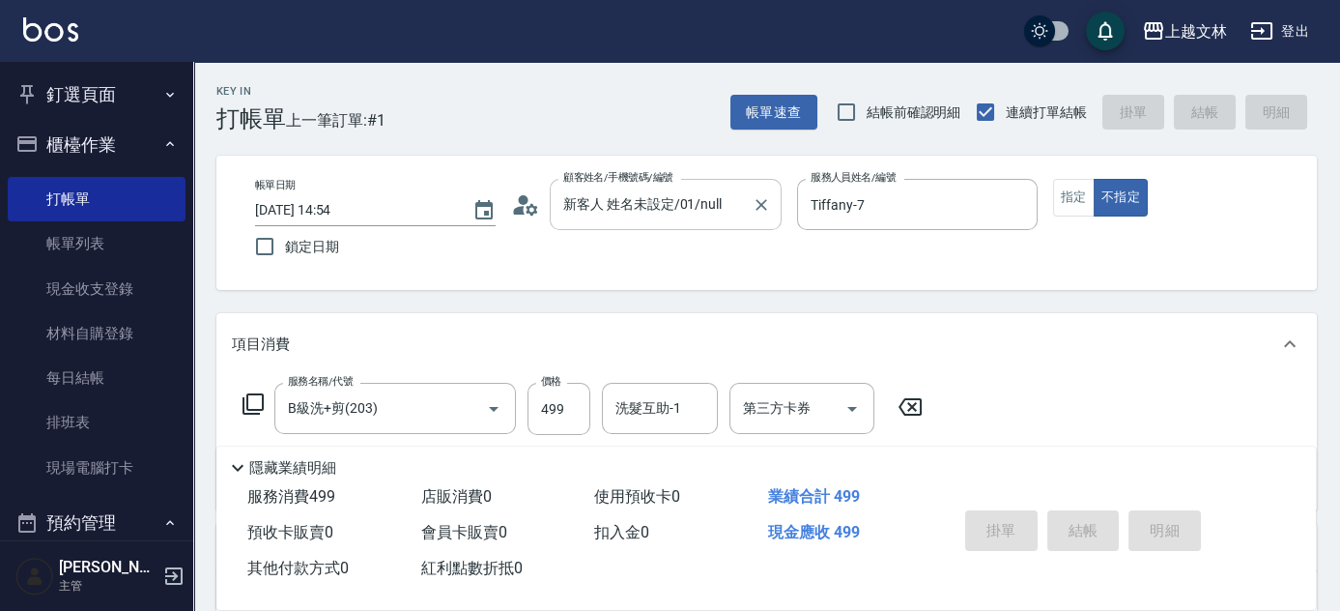
click at [720, 213] on input "新客人 姓名未設定/01/null" at bounding box center [652, 204] width 186 height 34
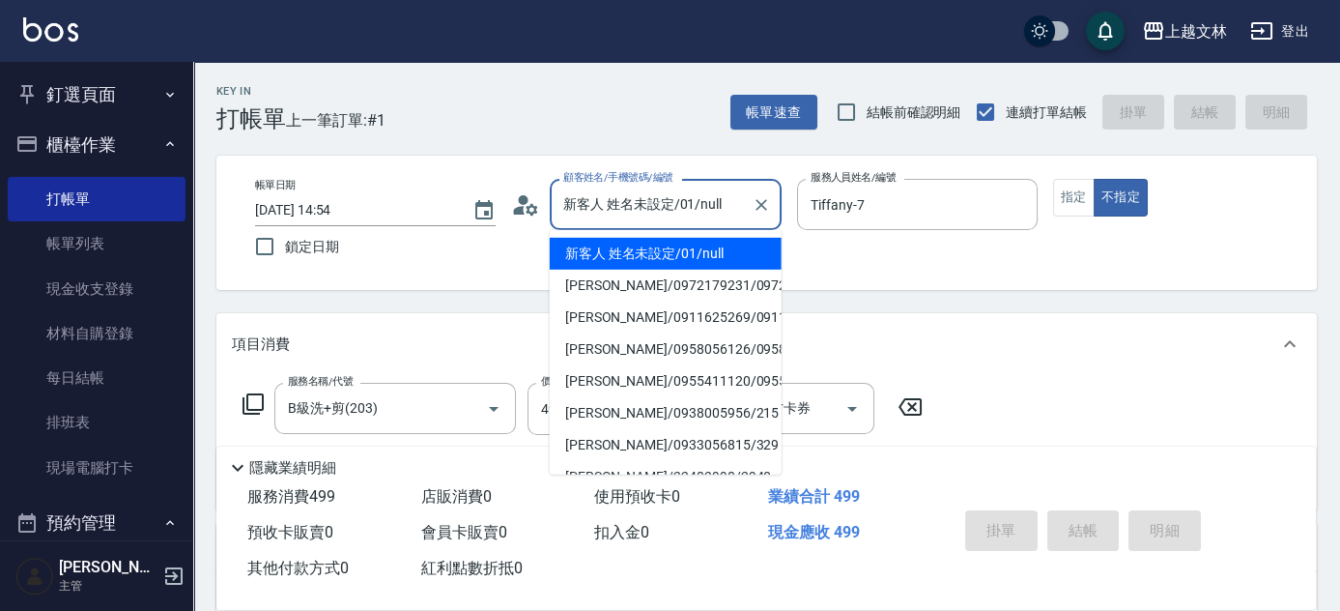
type input "[DATE] 15:17"
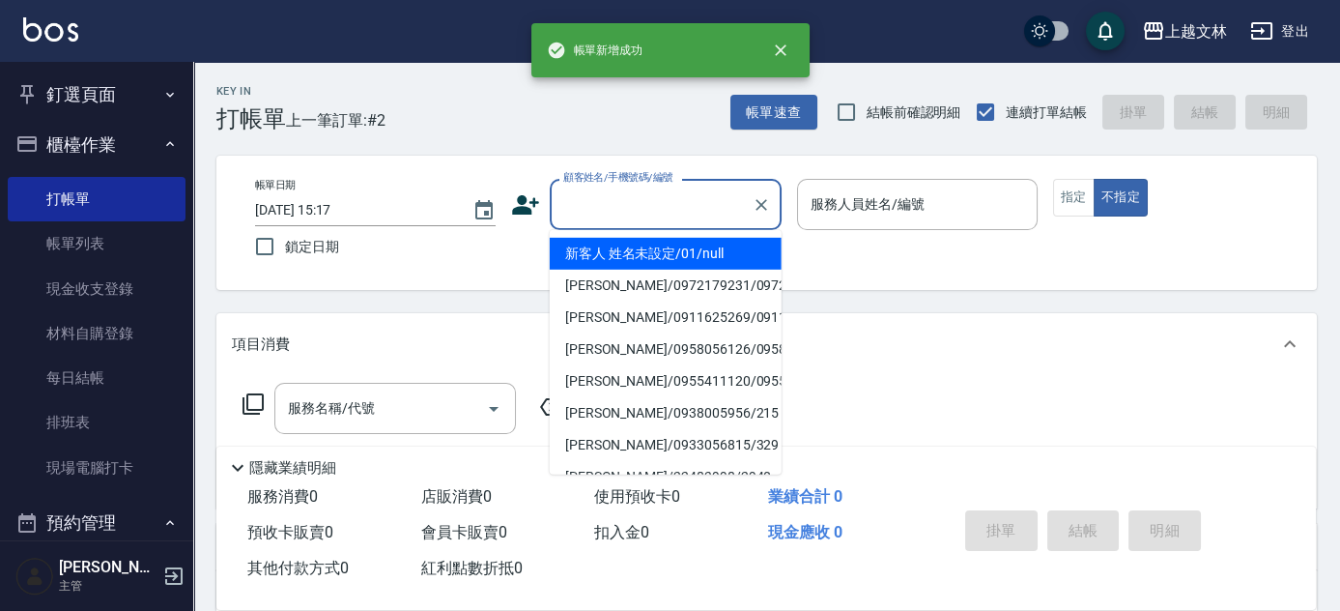
click at [727, 254] on li "新客人 姓名未設定/01/null" at bounding box center [666, 254] width 232 height 32
type input "新客人 姓名未設定/01/null"
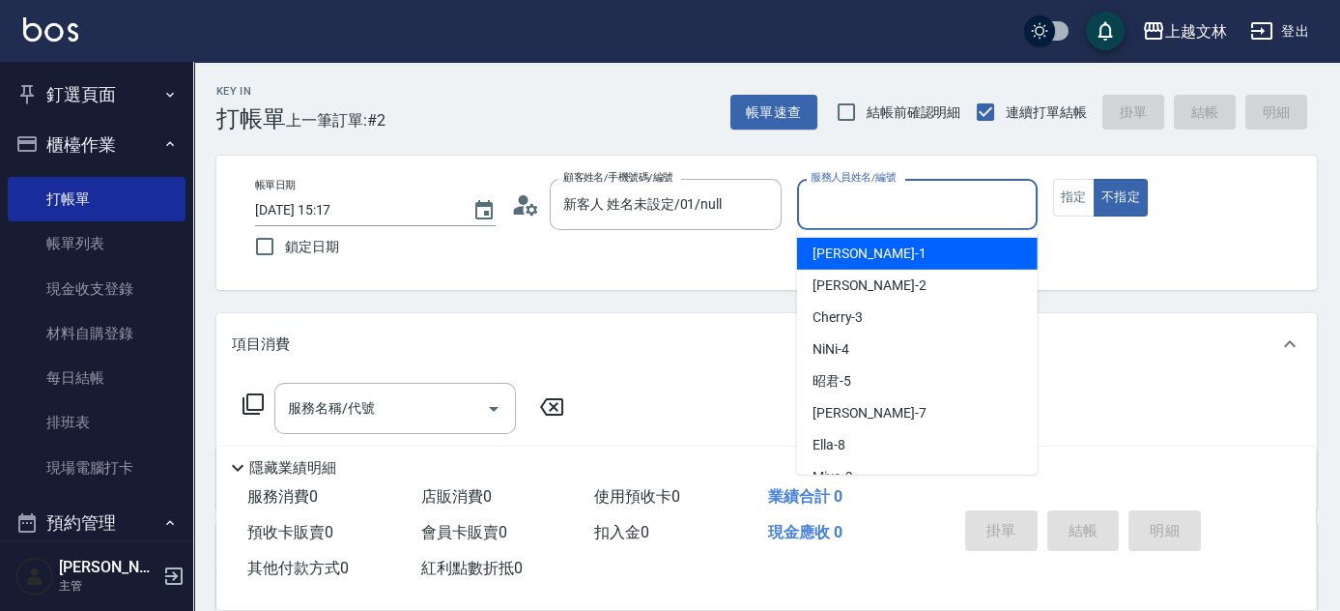
click at [907, 211] on input "服務人員姓名/編號" at bounding box center [917, 204] width 223 height 34
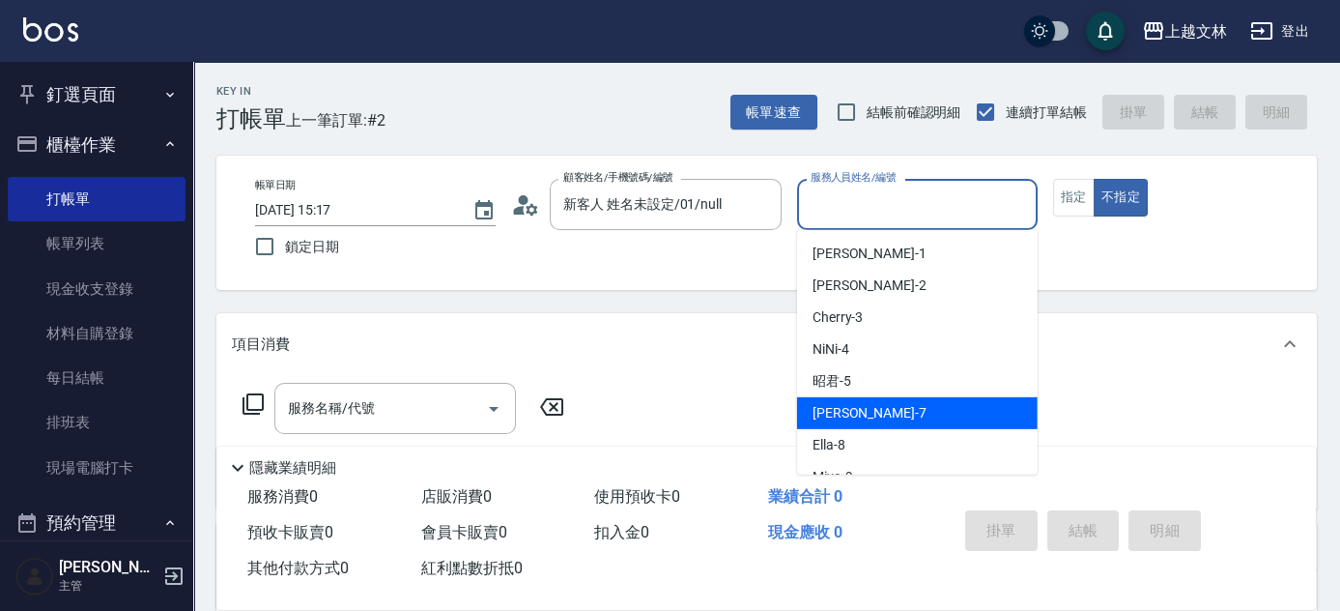
drag, startPoint x: 900, startPoint y: 412, endPoint x: 804, endPoint y: 413, distance: 95.7
click at [899, 413] on div "Tiffany -7" at bounding box center [917, 413] width 241 height 32
type input "Tiffany-7"
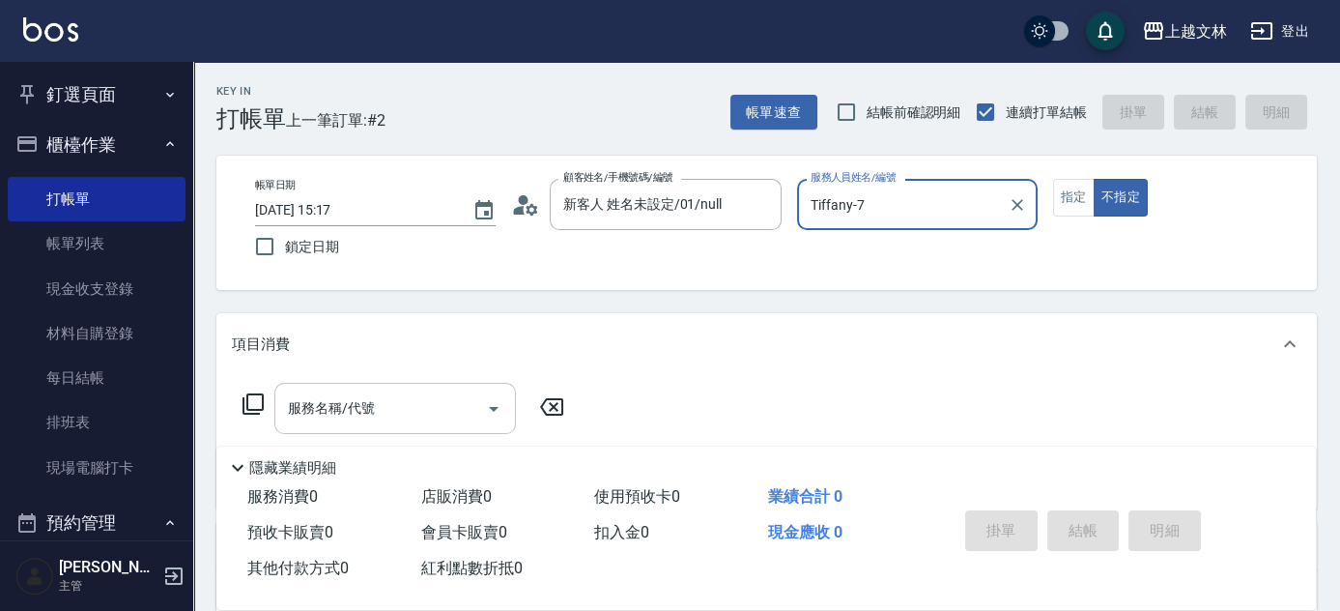
click at [416, 405] on input "服務名稱/代號" at bounding box center [380, 408] width 195 height 34
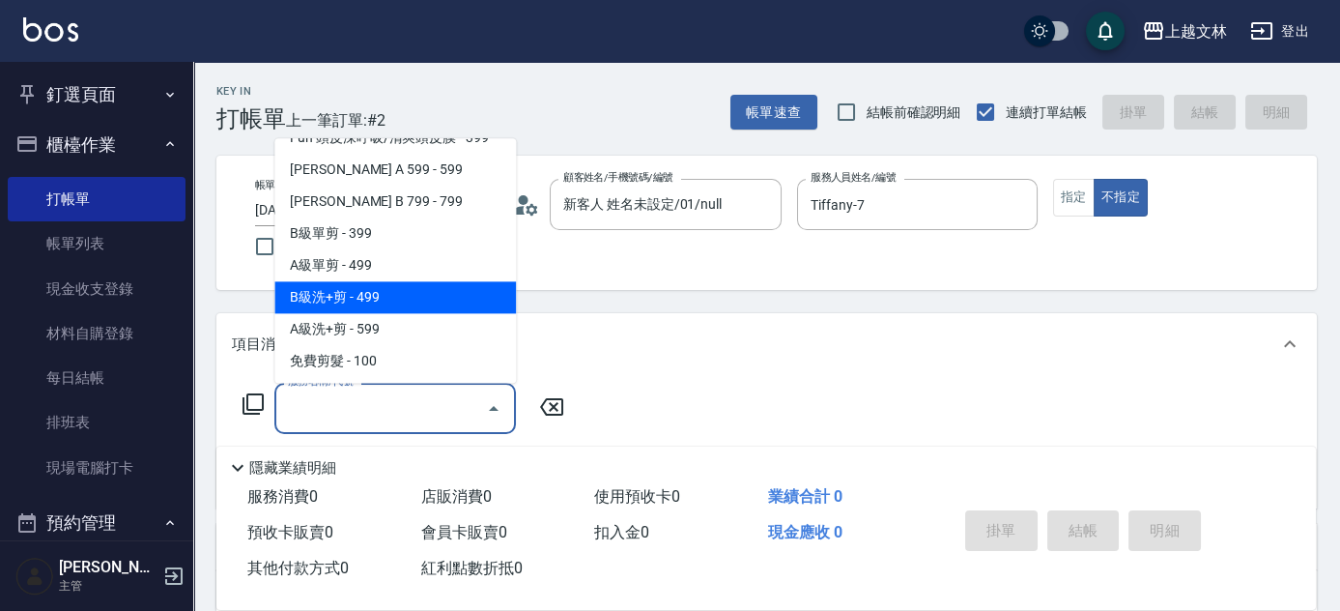
click at [397, 293] on span "B級洗+剪 - 499" at bounding box center [395, 298] width 242 height 32
type input "B級洗+剪(203)"
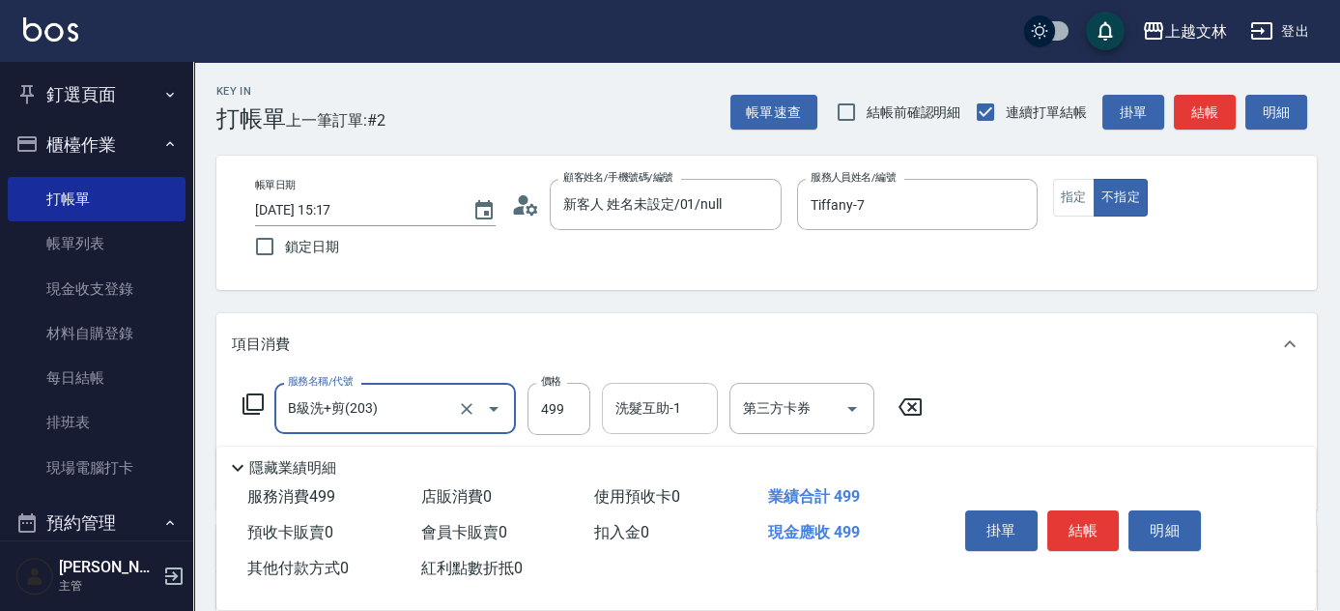
click at [667, 412] on div "洗髮互助-1 洗髮互助-1" at bounding box center [660, 408] width 116 height 51
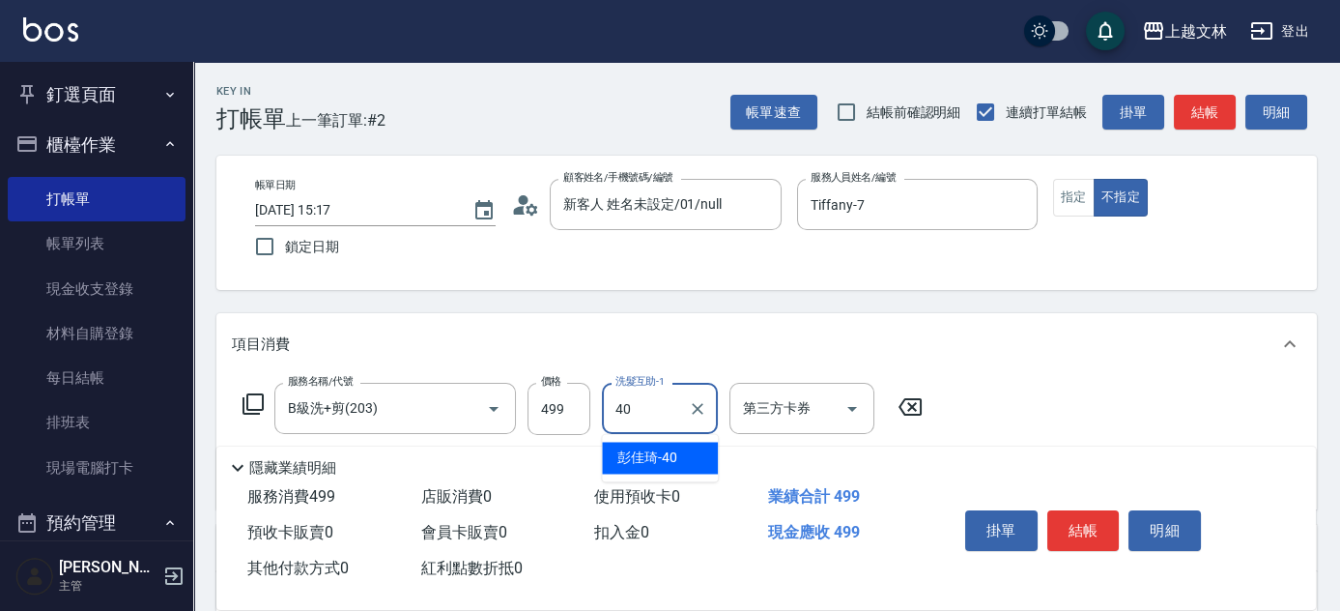
click at [696, 449] on div "[PERSON_NAME]-40" at bounding box center [660, 458] width 116 height 32
type input "彭佳琦-40"
click at [1084, 536] on button "結帳" at bounding box center [1084, 530] width 72 height 41
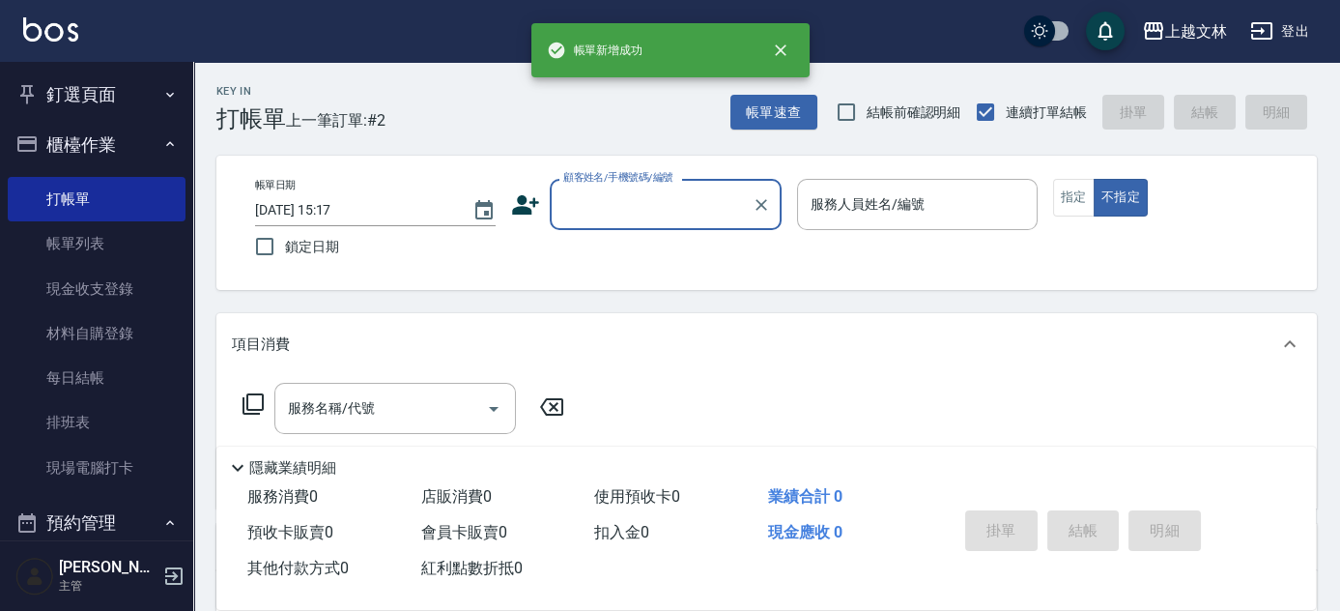
click at [712, 220] on input "顧客姓名/手機號碼/編號" at bounding box center [652, 204] width 186 height 34
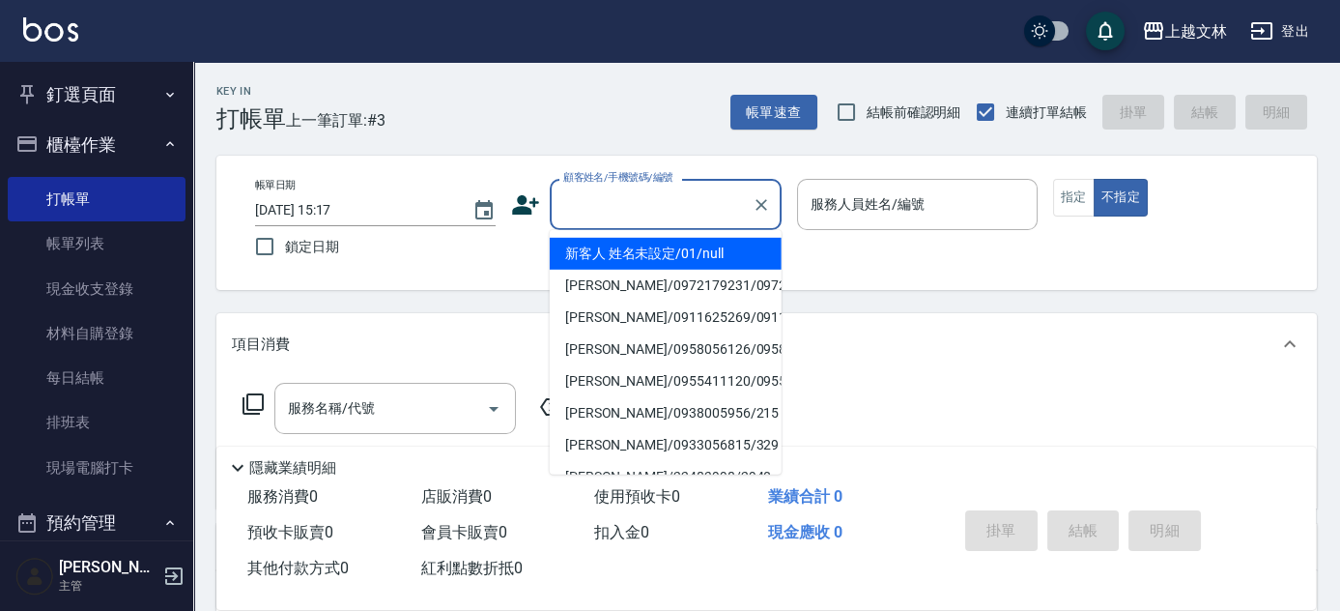
click at [702, 250] on li "新客人 姓名未設定/01/null" at bounding box center [666, 254] width 232 height 32
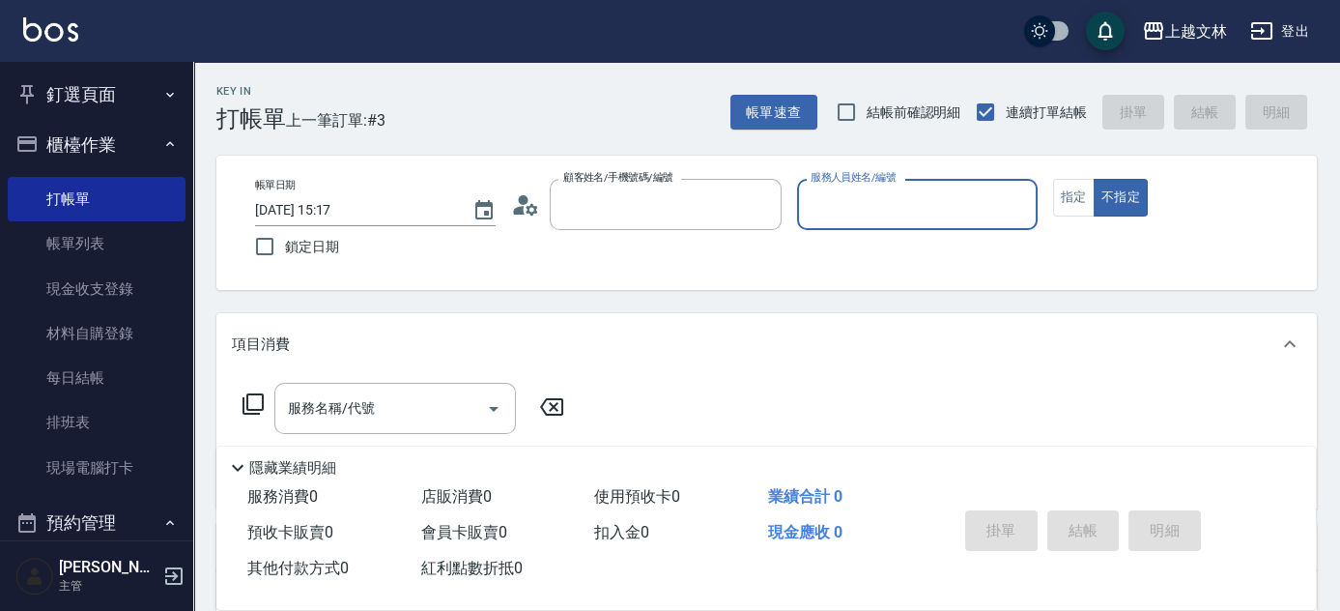
type input "新客人 姓名未設定/01/null"
click at [882, 208] on input "服務人員姓名/編號" at bounding box center [917, 204] width 223 height 34
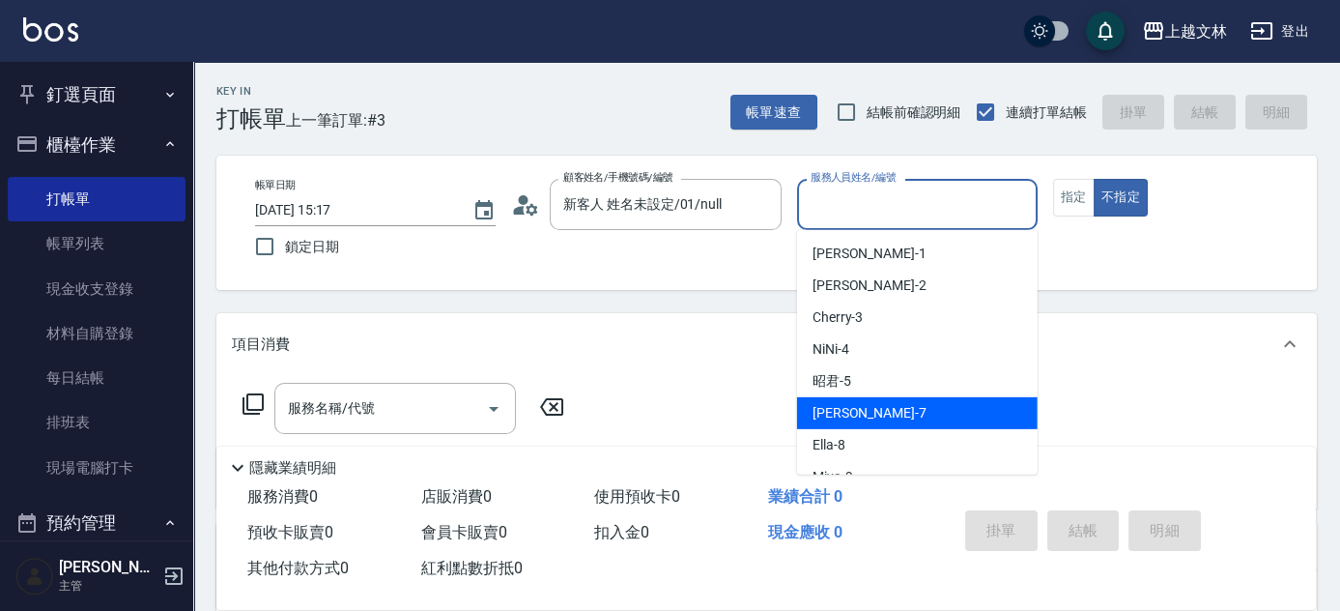
drag, startPoint x: 841, startPoint y: 406, endPoint x: 631, endPoint y: 406, distance: 209.7
click at [840, 406] on span "Tiffany -7" at bounding box center [870, 413] width 114 height 20
type input "Tiffany-7"
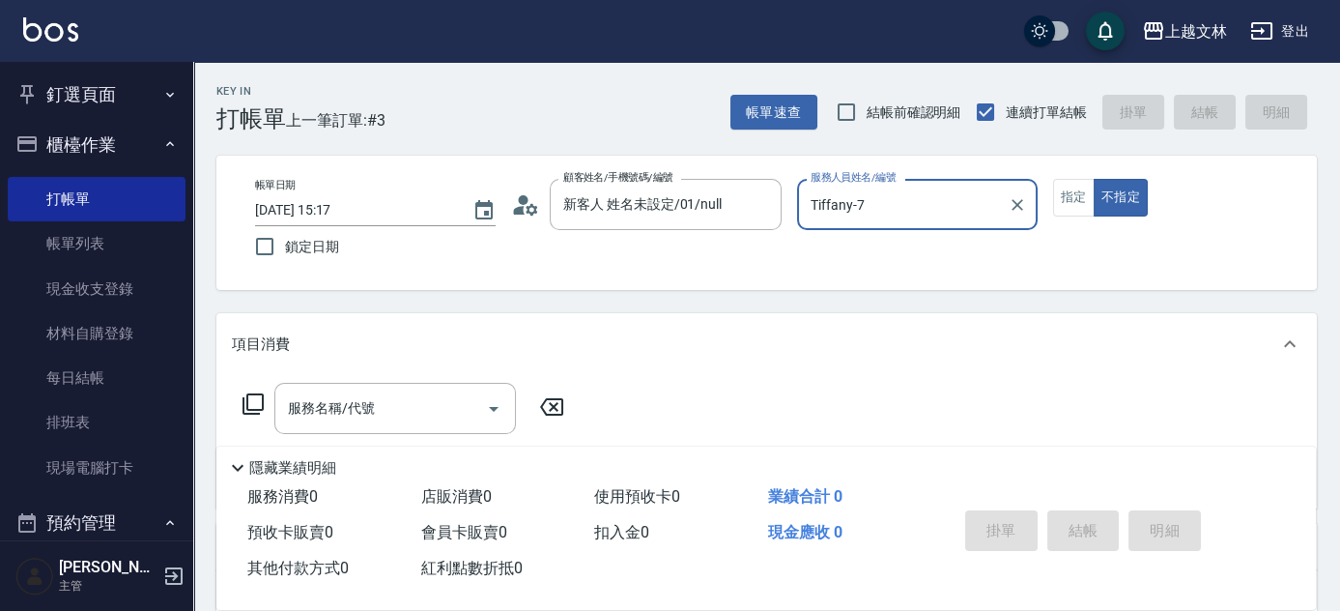
click at [365, 402] on div "服務名稱/代號 服務名稱/代號" at bounding box center [395, 408] width 242 height 51
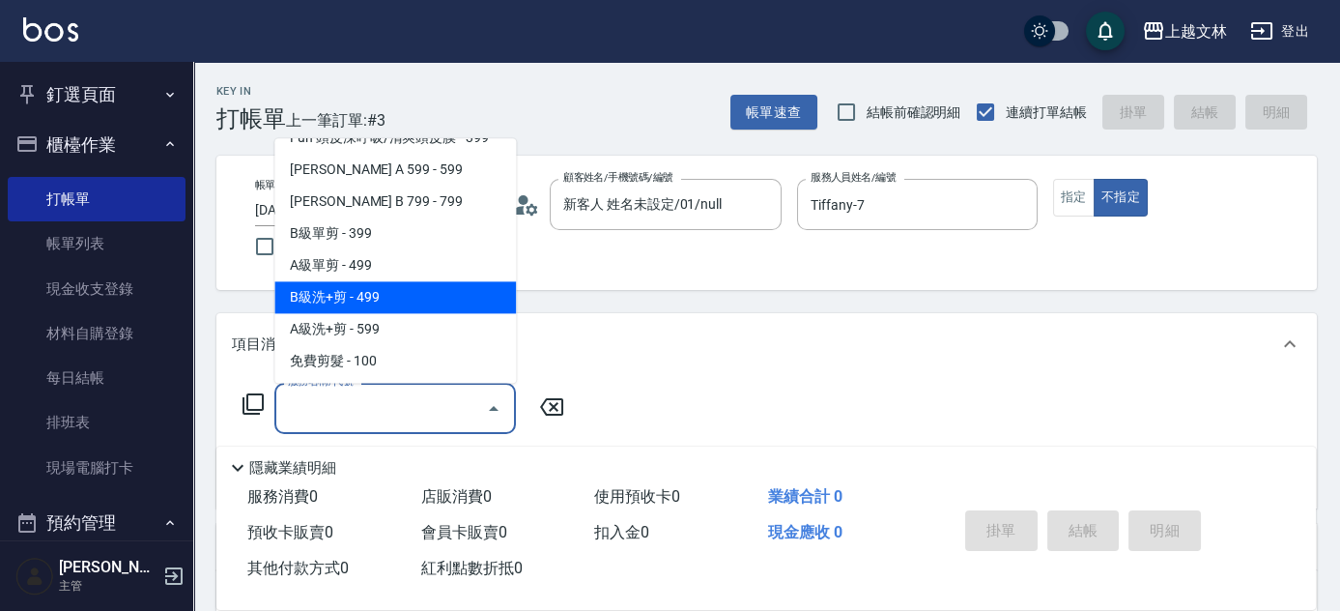
click at [369, 290] on span "B級洗+剪 - 499" at bounding box center [395, 298] width 242 height 32
type input "B級洗+剪(203)"
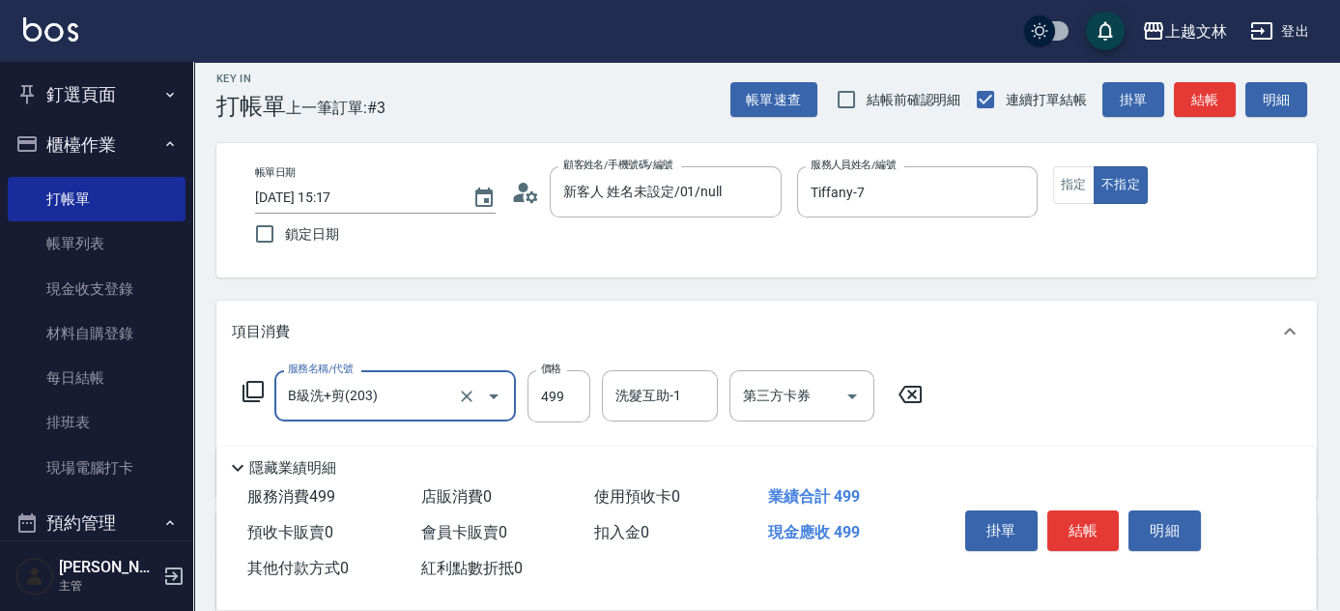
scroll to position [87, 0]
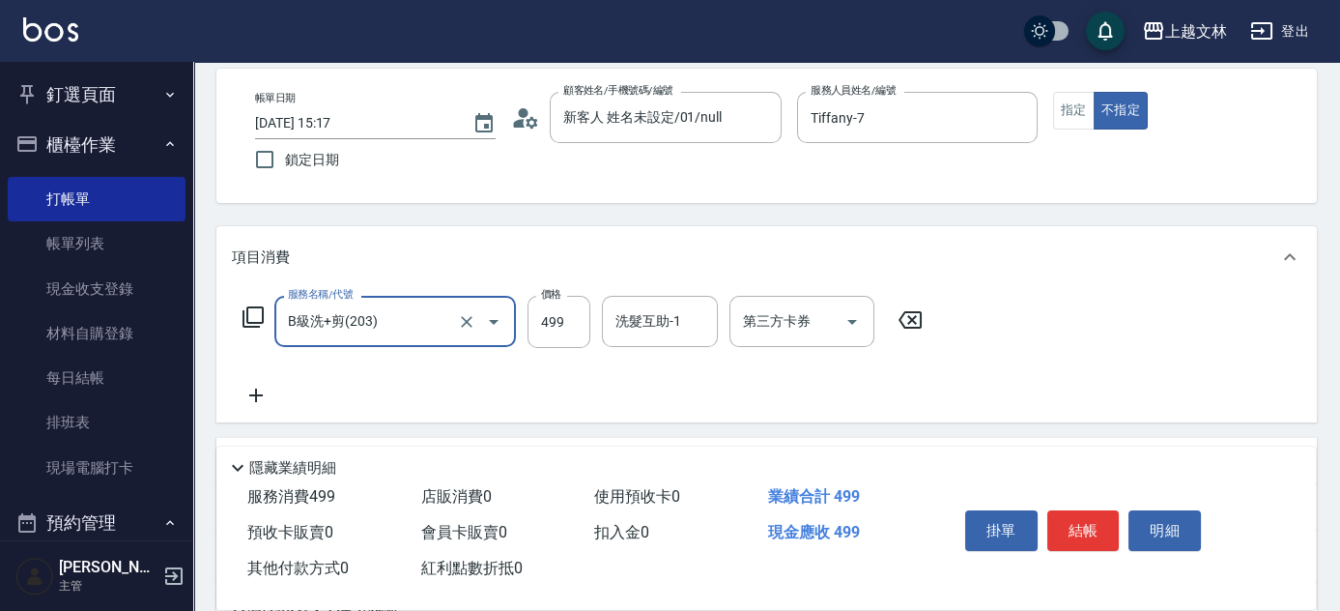
click at [255, 389] on icon at bounding box center [256, 395] width 48 height 23
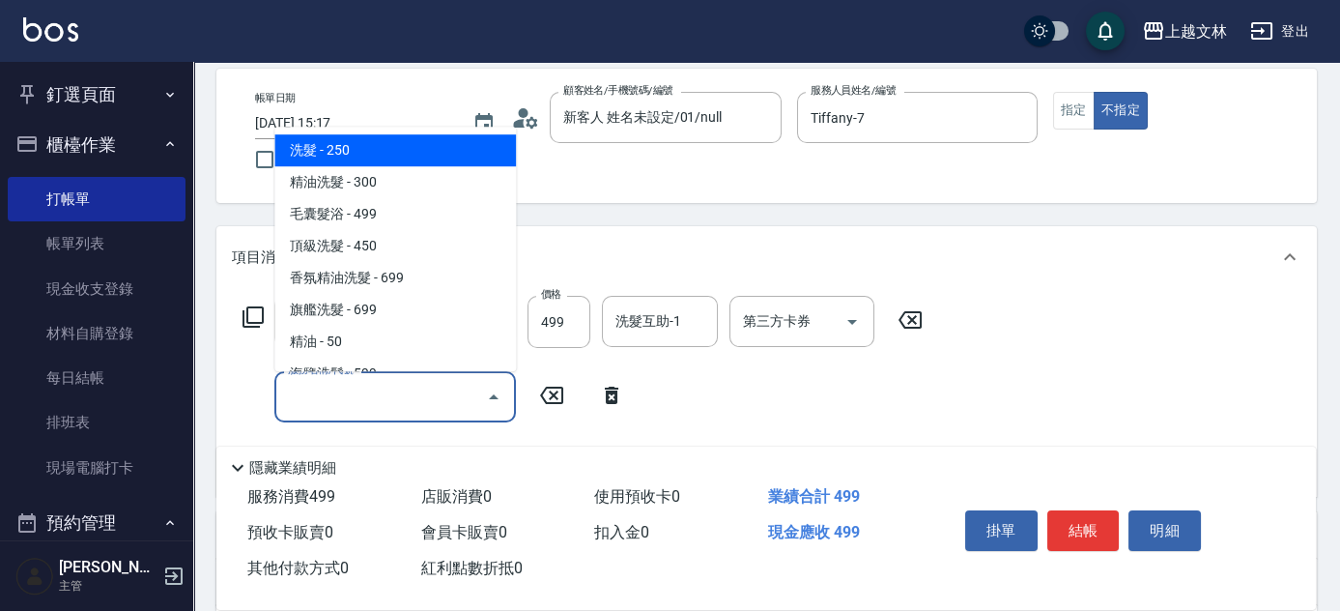
click at [339, 403] on input "服務名稱/代號" at bounding box center [380, 397] width 195 height 34
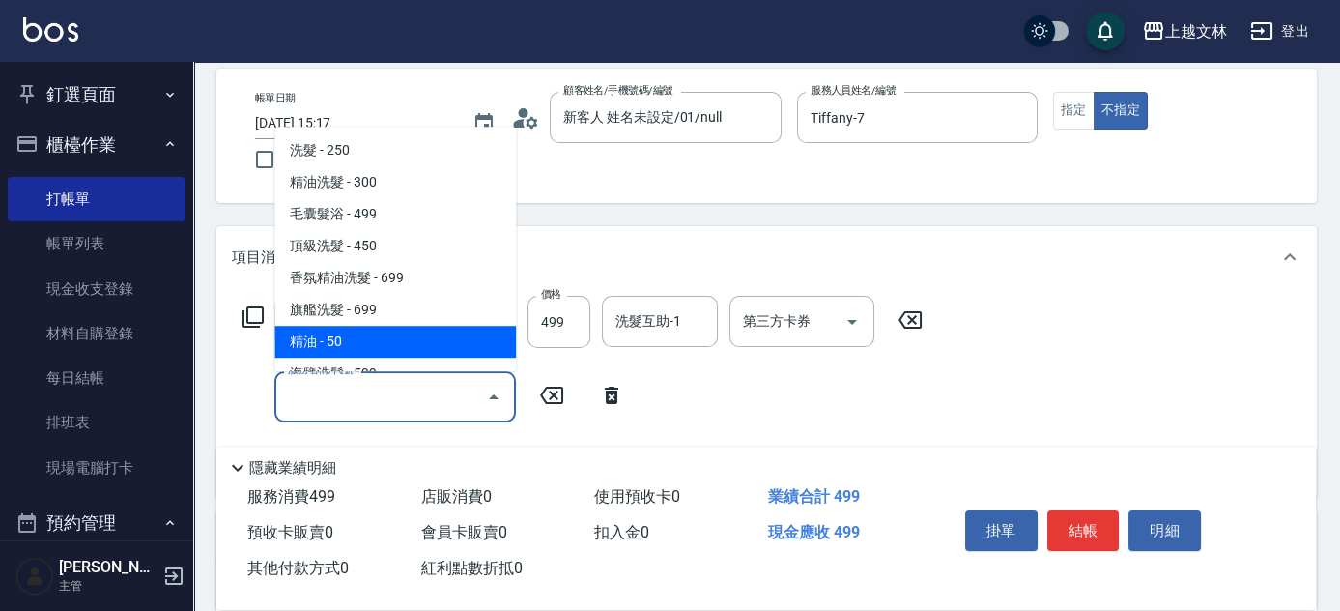
click at [352, 347] on span "精油 - 50" at bounding box center [395, 342] width 242 height 32
type input "精油(107)"
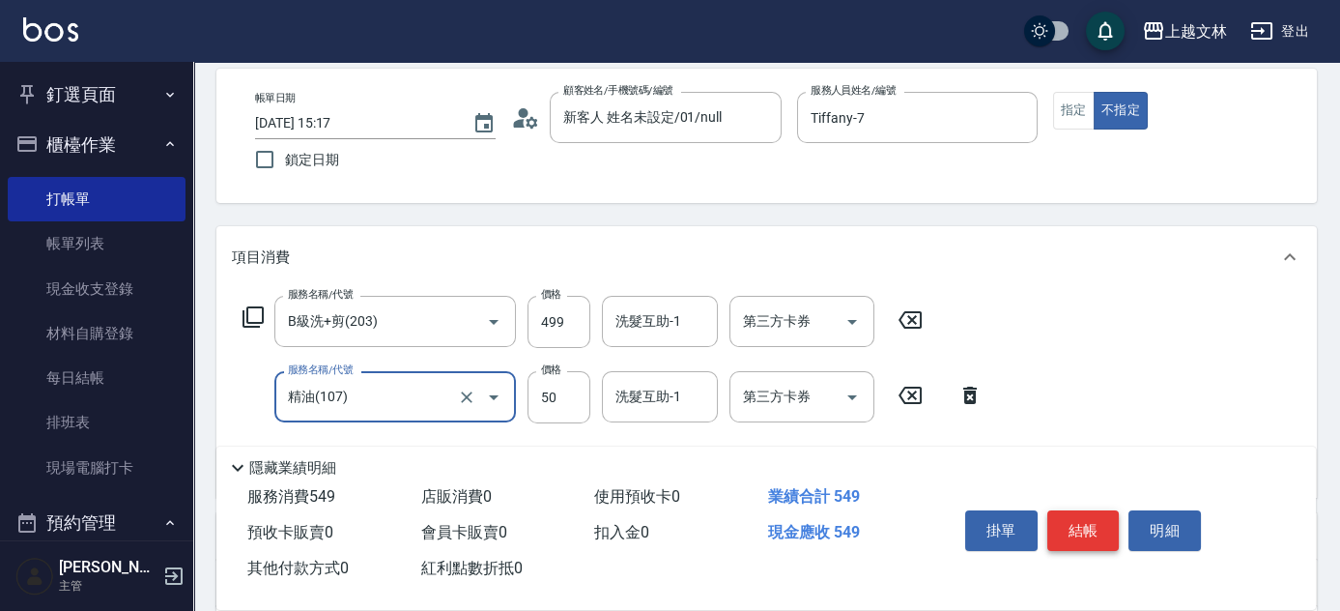
click at [1082, 530] on button "結帳" at bounding box center [1084, 530] width 72 height 41
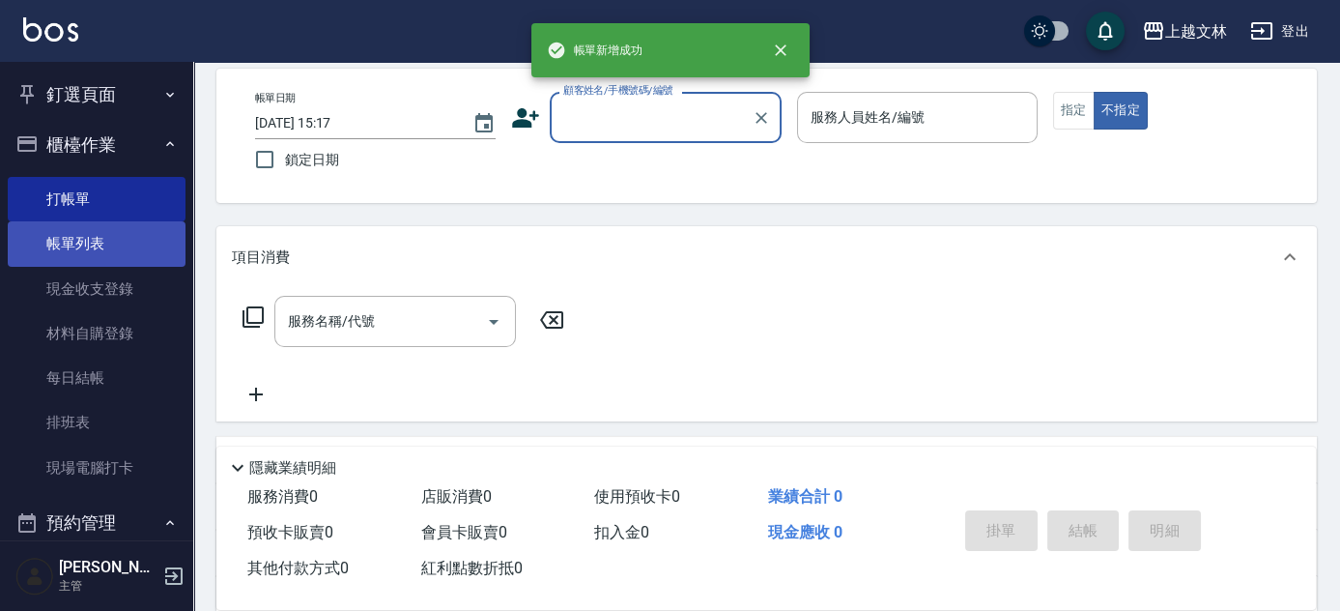
click at [117, 279] on link "現金收支登錄" at bounding box center [97, 289] width 178 height 44
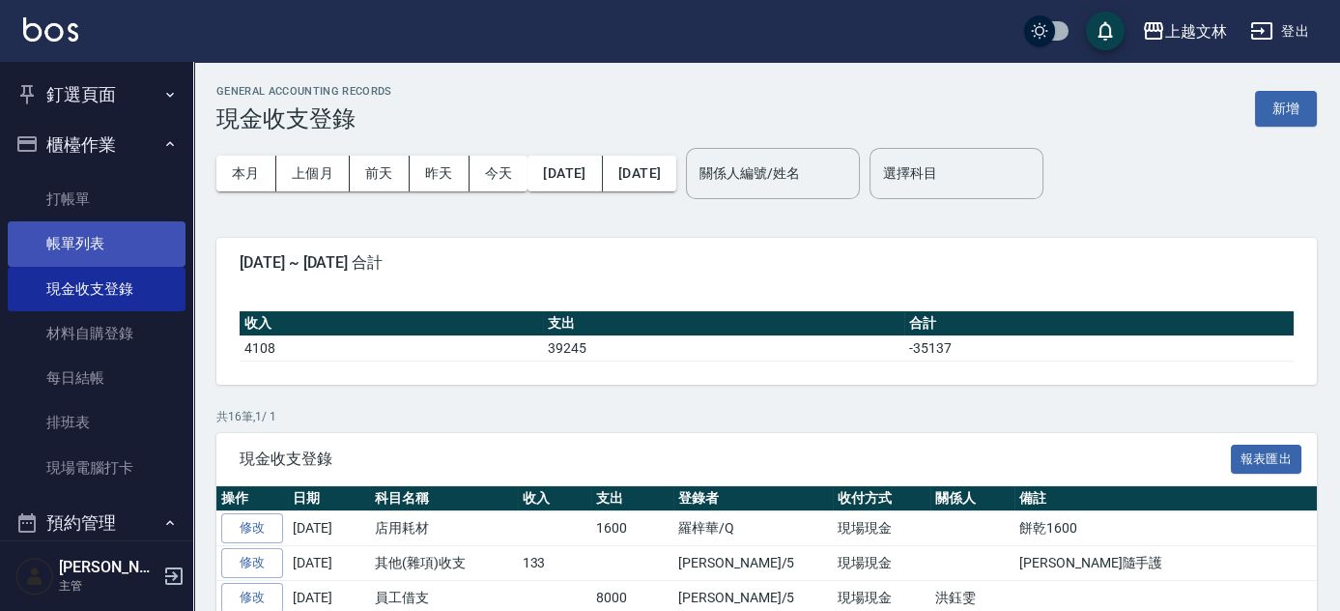
click at [101, 246] on link "帳單列表" at bounding box center [97, 243] width 178 height 44
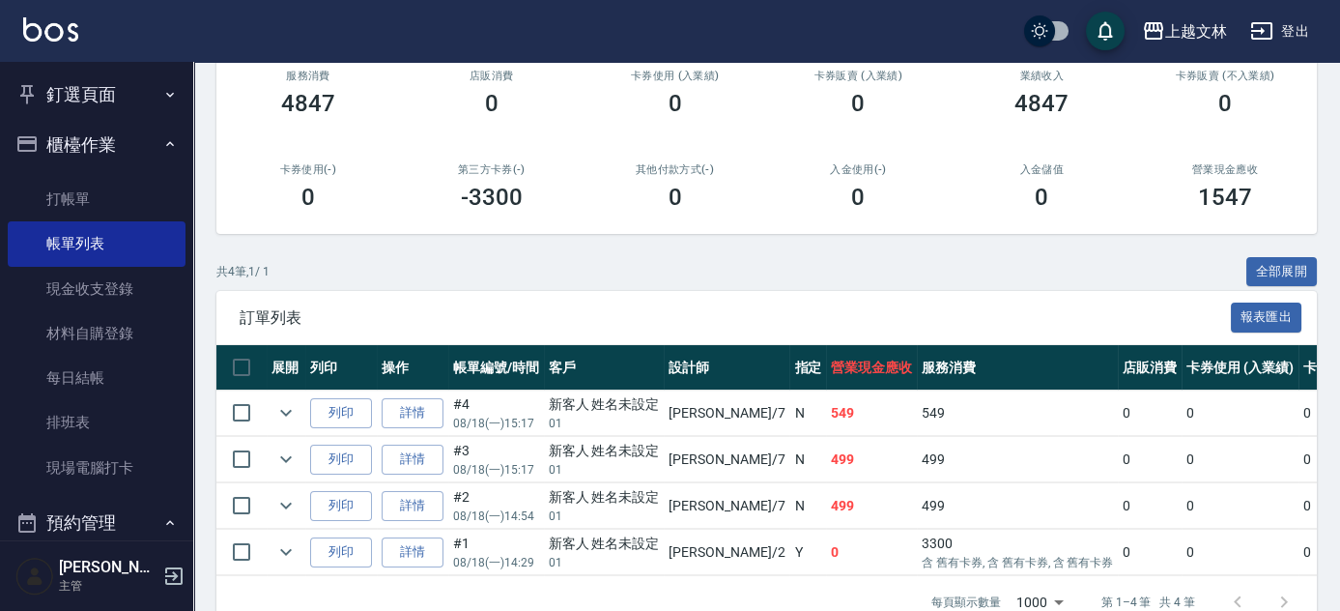
scroll to position [263, 0]
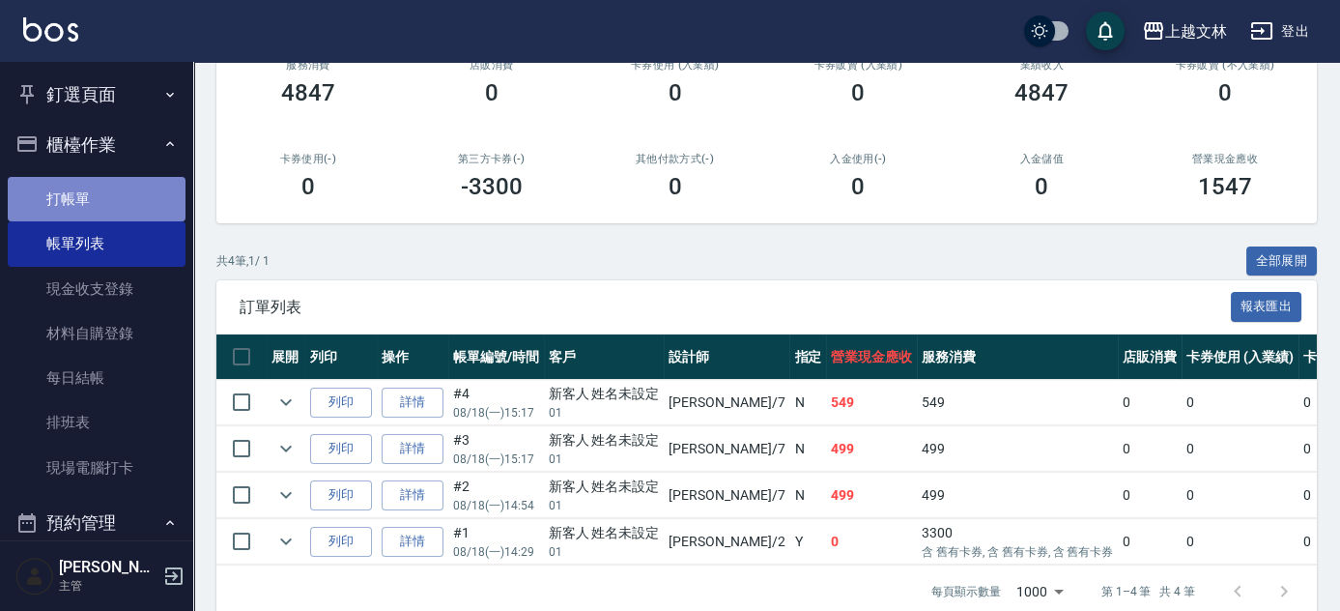
click at [111, 205] on link "打帳單" at bounding box center [97, 199] width 178 height 44
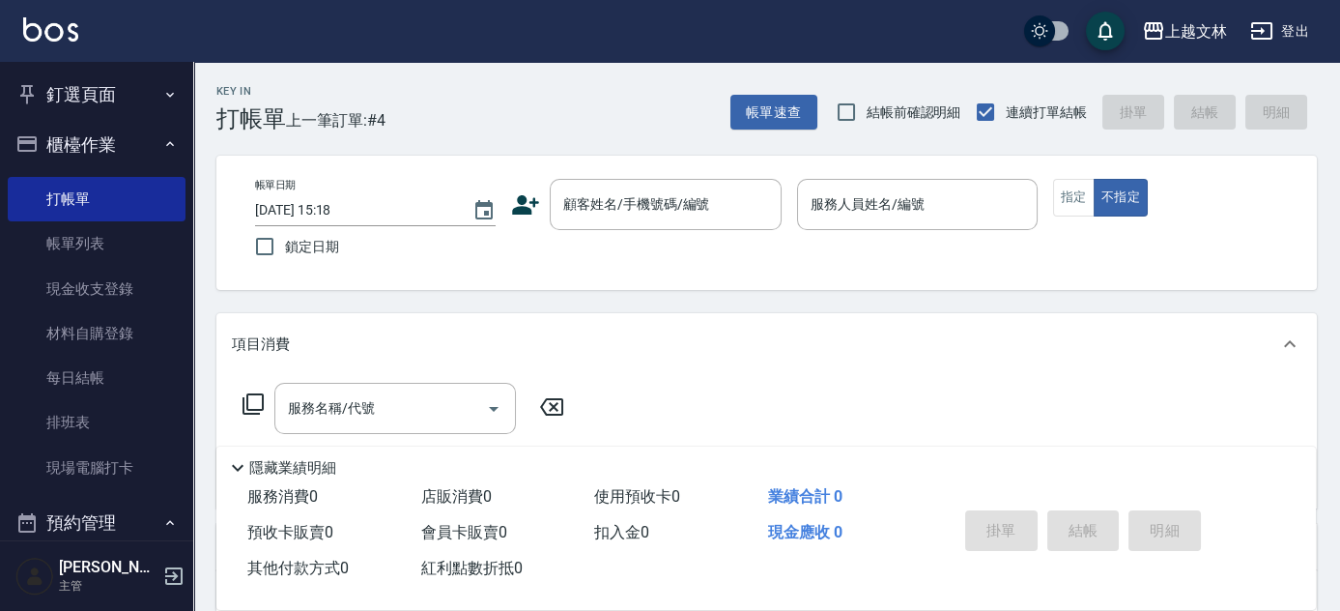
click at [1258, 259] on div "帳單日期 [DATE] 15:18 鎖定日期 顧客姓名/手機號碼/編號 顧客姓名/手機號碼/編號 服務人員姓名/編號 服務人員姓名/編號 指定 不指定" at bounding box center [767, 223] width 1054 height 88
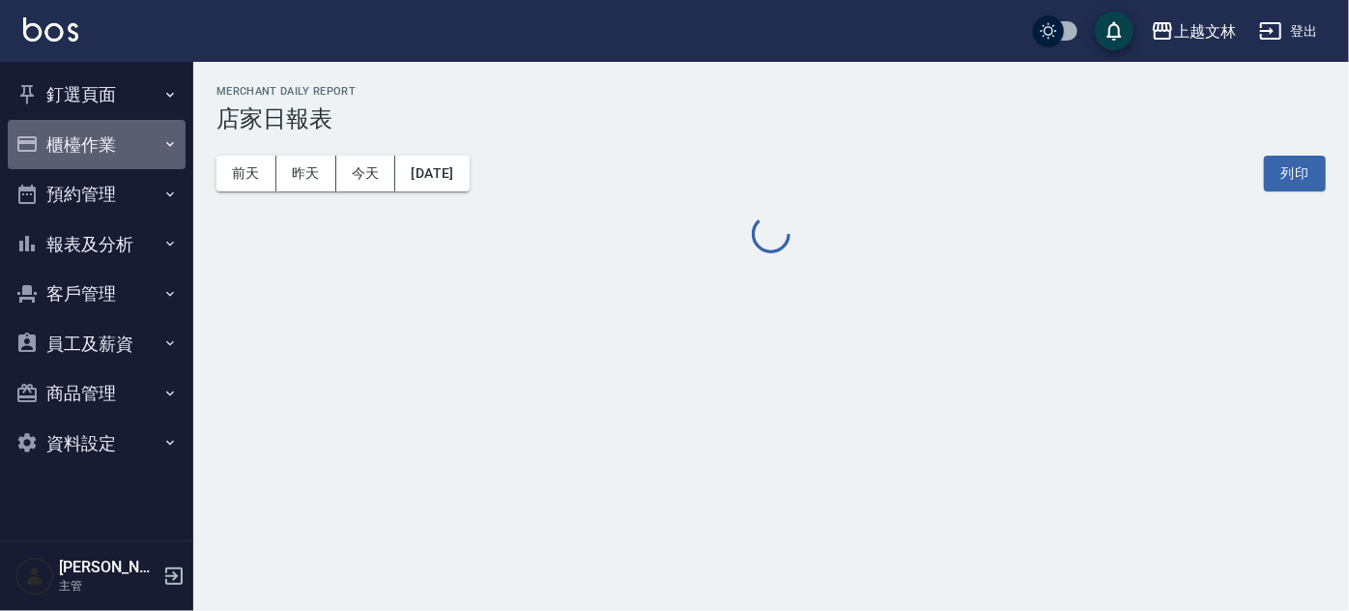
click at [85, 141] on button "櫃檯作業" at bounding box center [97, 145] width 178 height 50
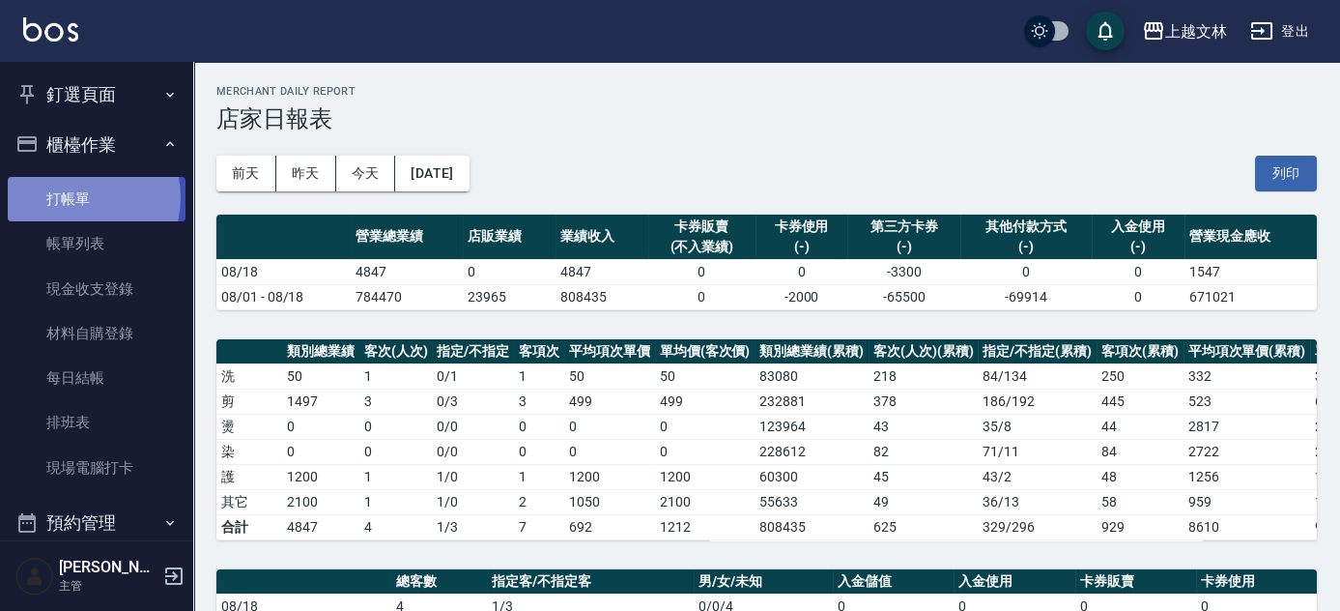
click at [77, 197] on link "打帳單" at bounding box center [97, 199] width 178 height 44
